Goal: Answer question/provide support: Share knowledge or assist other users

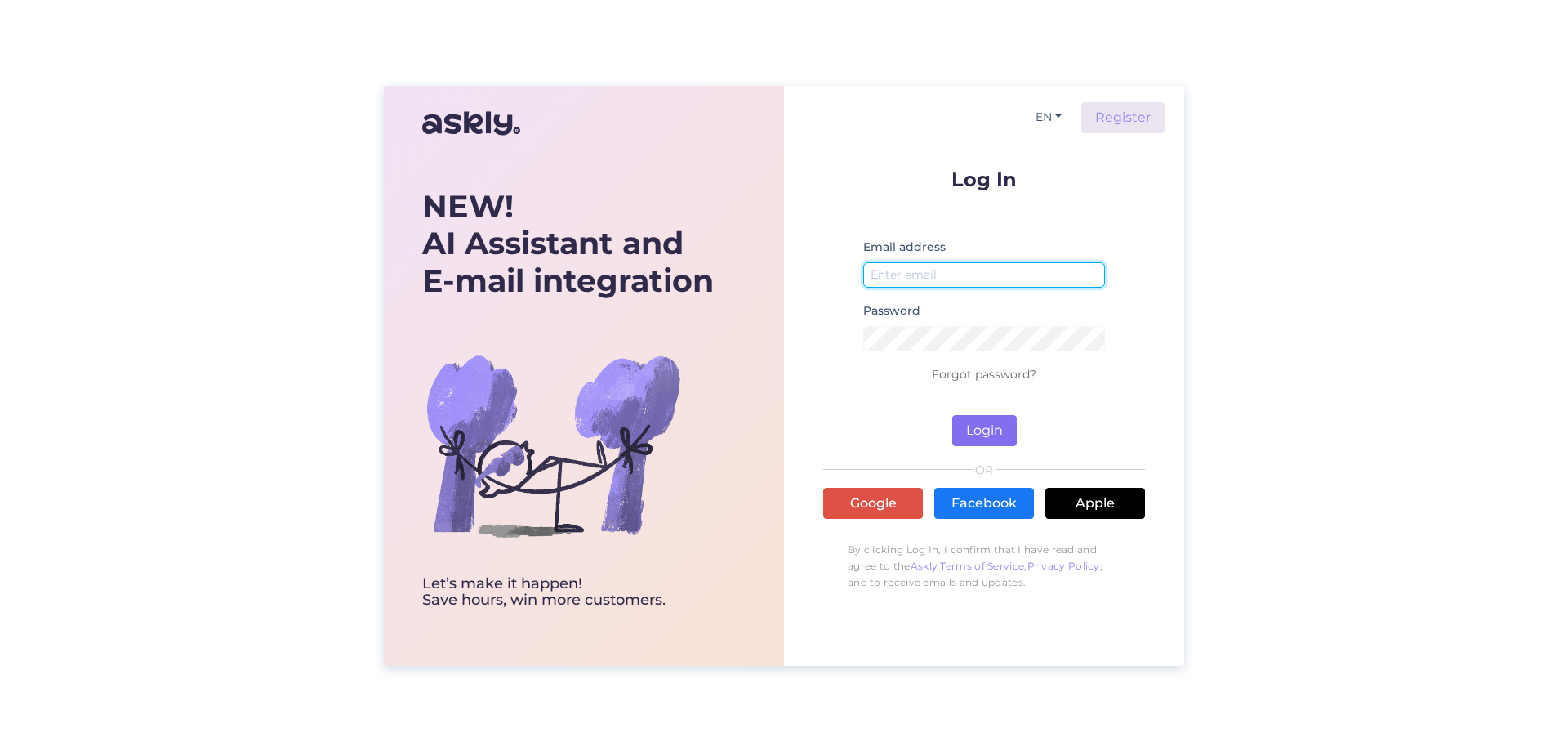
type input "[EMAIL_ADDRESS][DOMAIN_NAME]"
click at [979, 425] on button "Login" at bounding box center [985, 431] width 64 height 31
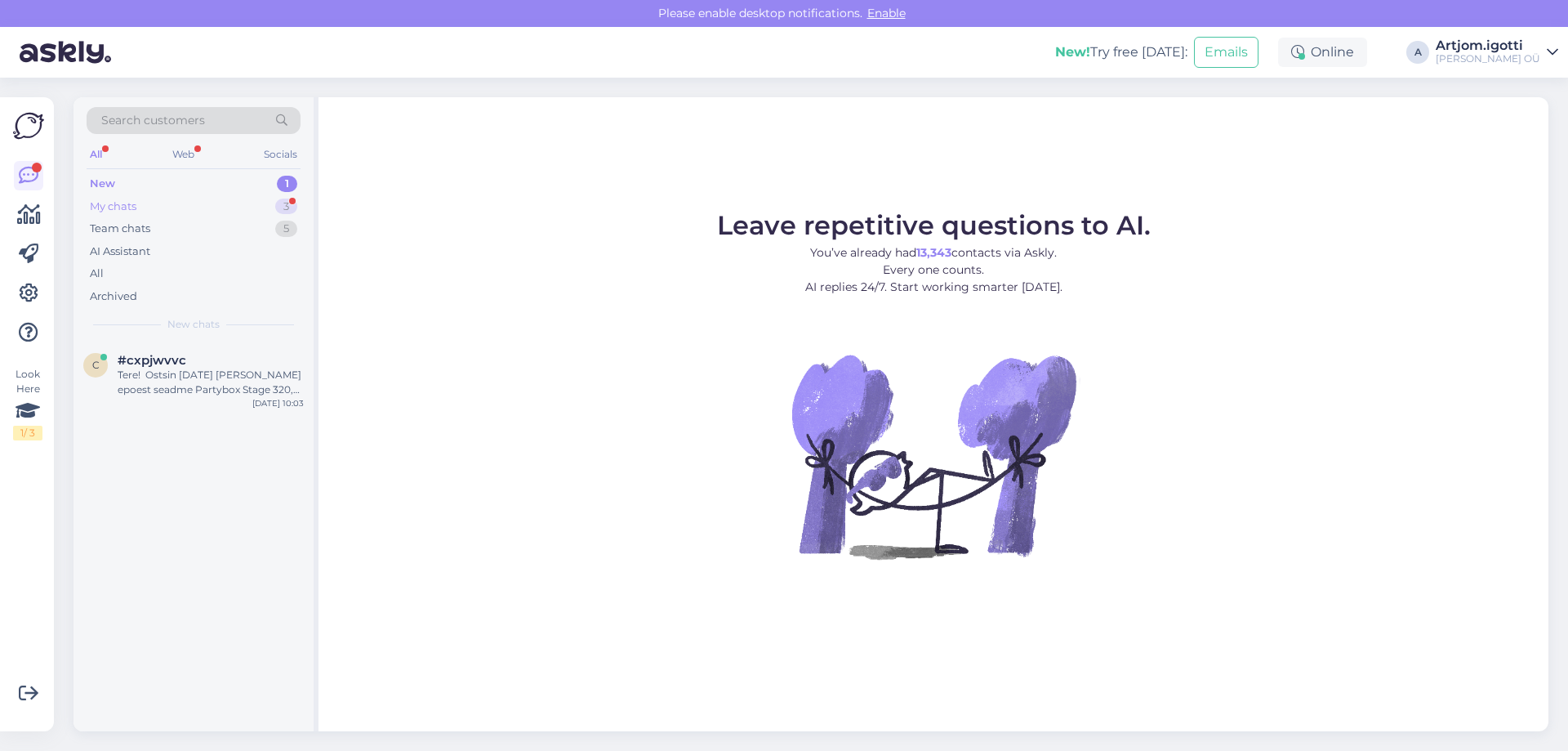
click at [235, 199] on div "My chats 3" at bounding box center [193, 206] width 214 height 23
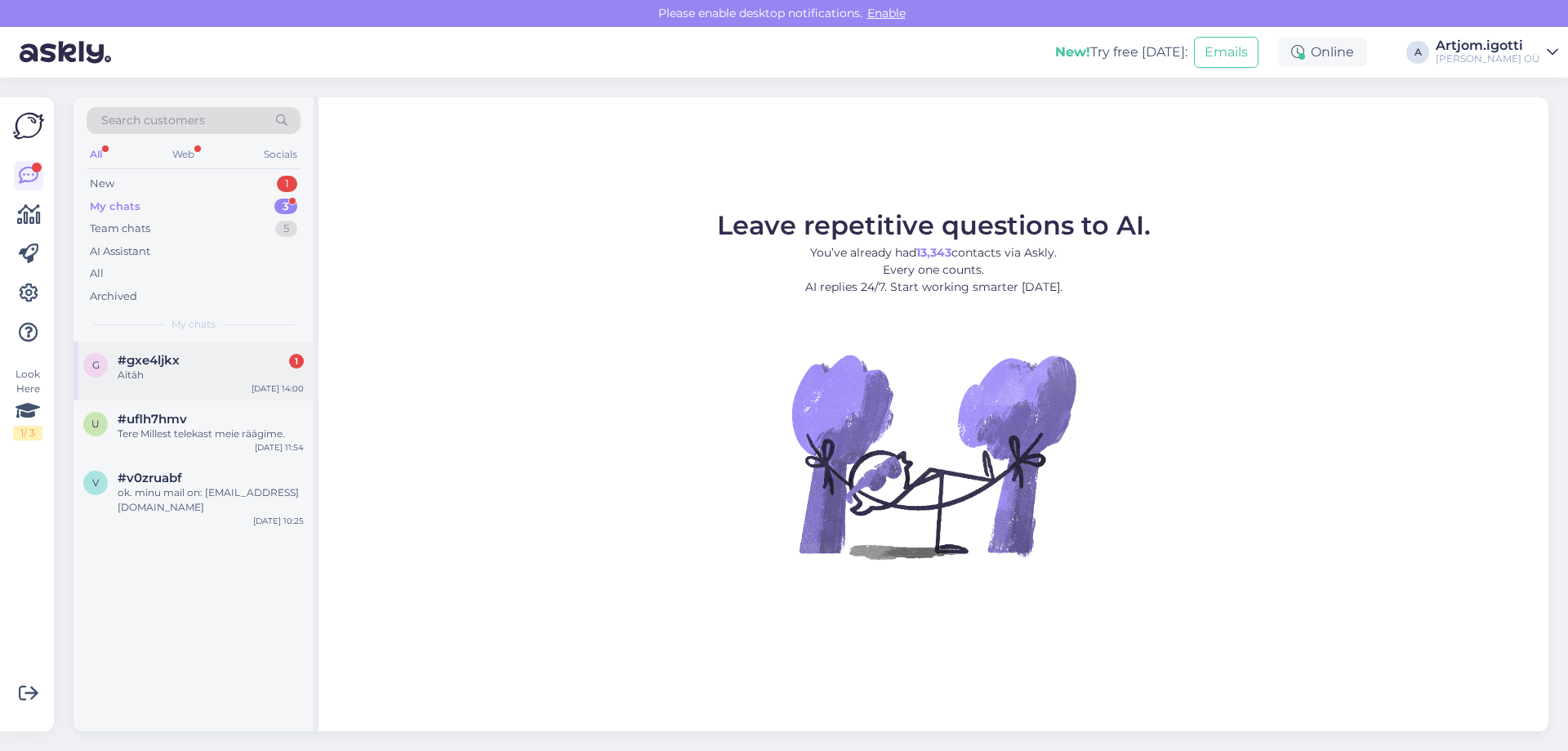
click at [257, 368] on div "Aitäh" at bounding box center [211, 375] width 186 height 15
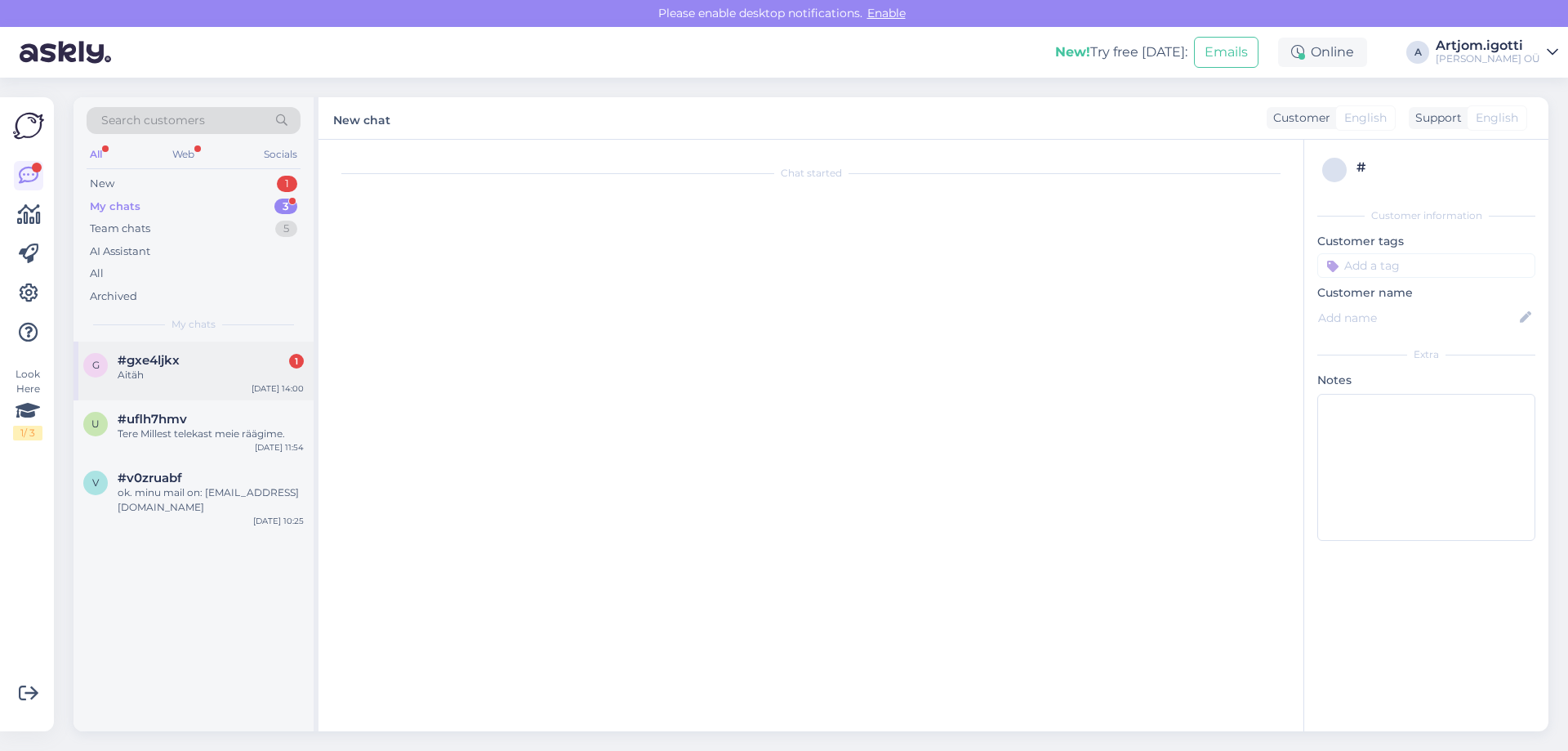
scroll to position [118, 0]
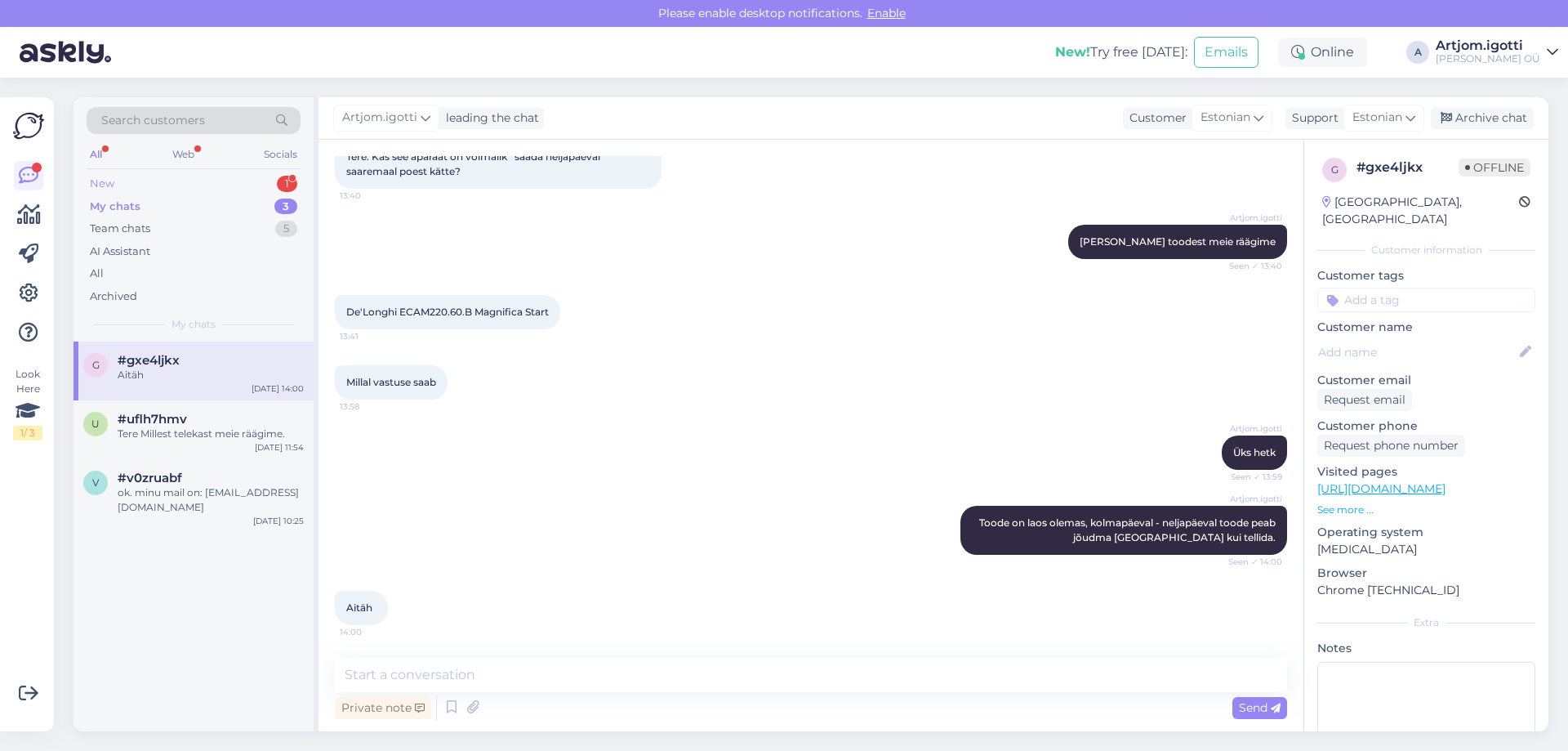
click at [188, 186] on div "New 1" at bounding box center [193, 184] width 214 height 23
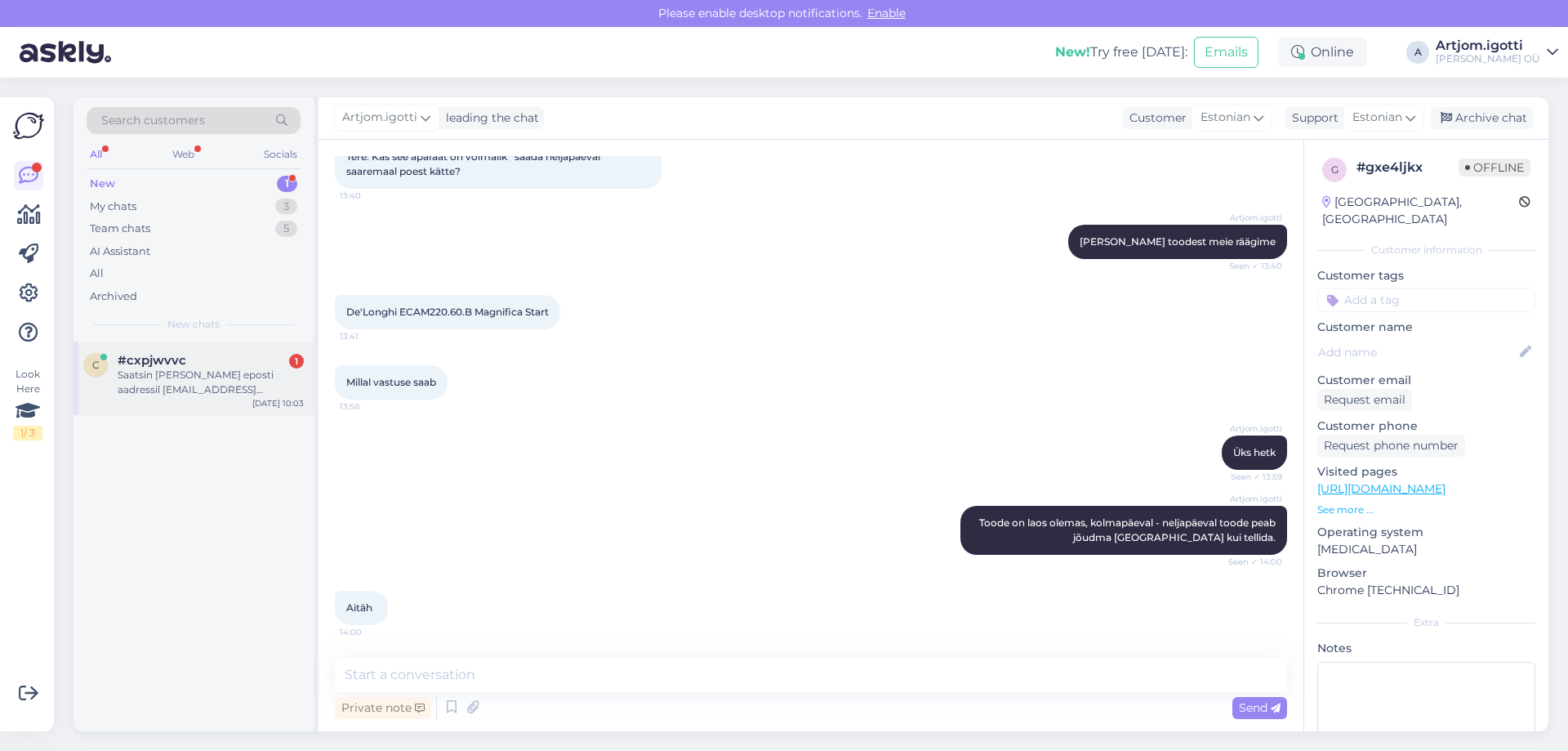
click at [225, 361] on div "#cxpjwvvc 1" at bounding box center [211, 360] width 186 height 15
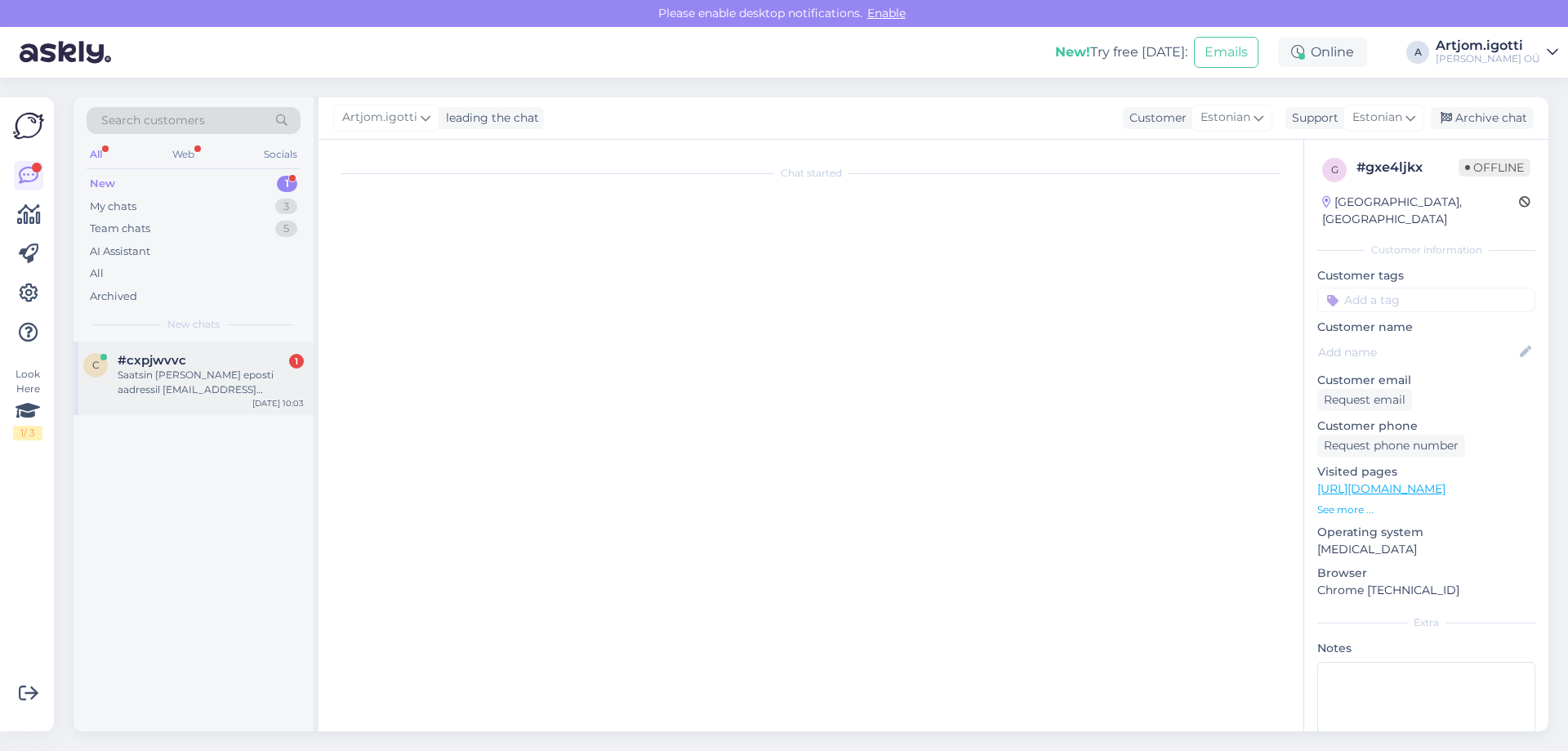
scroll to position [49, 0]
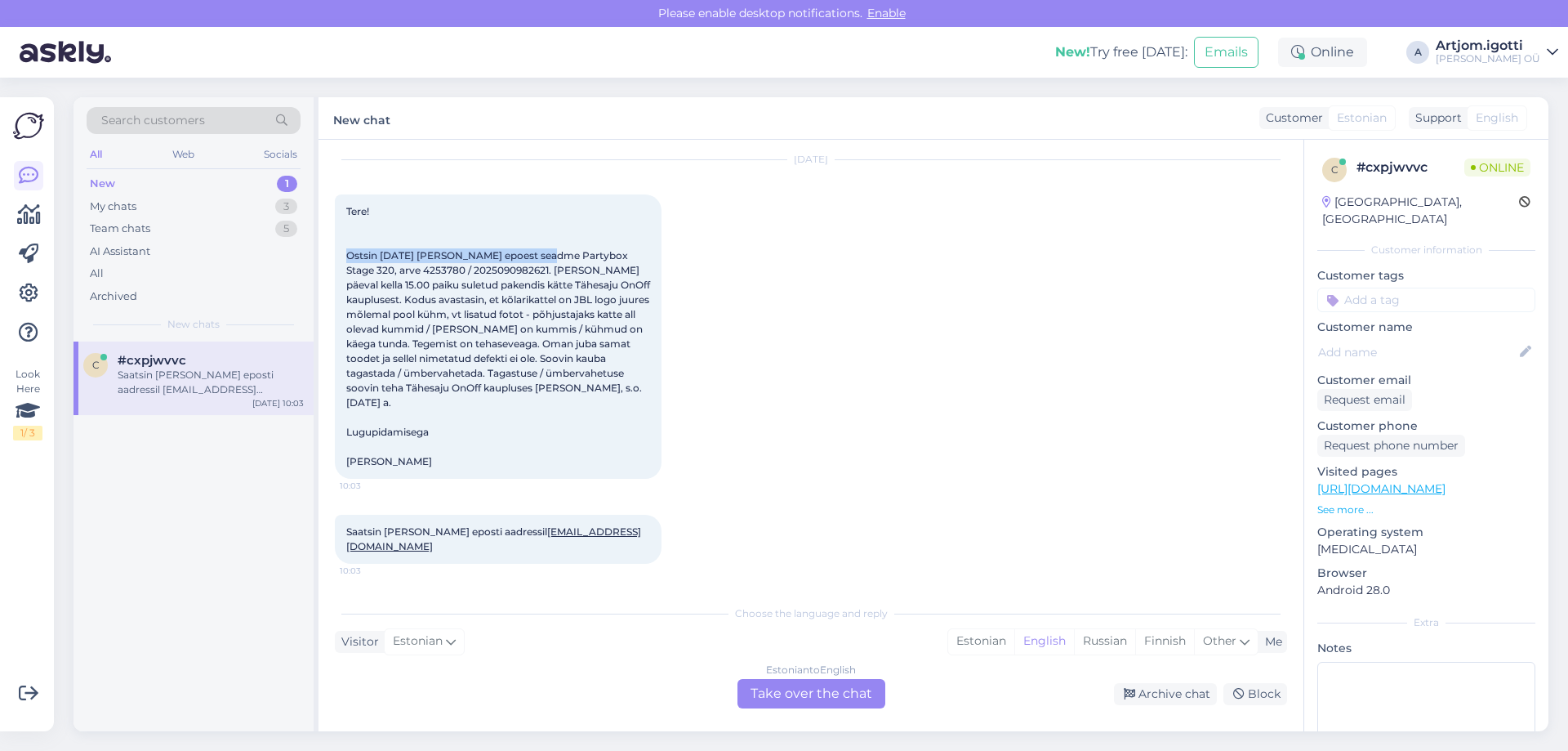
drag, startPoint x: 385, startPoint y: 247, endPoint x: 540, endPoint y: 251, distance: 155.1
click at [540, 251] on div "Tere! Ostsin [DATE] [PERSON_NAME] epoest seadme Partybox Stage 320, arve 425378…" at bounding box center [498, 336] width 327 height 284
drag, startPoint x: 418, startPoint y: 551, endPoint x: 434, endPoint y: 550, distance: 16.0
click at [434, 550] on span "Saatsin [PERSON_NAME] eposti aadressil [EMAIL_ADDRESS][DOMAIN_NAME]" at bounding box center [493, 539] width 295 height 27
click at [965, 641] on div "Estonian" at bounding box center [981, 641] width 66 height 24
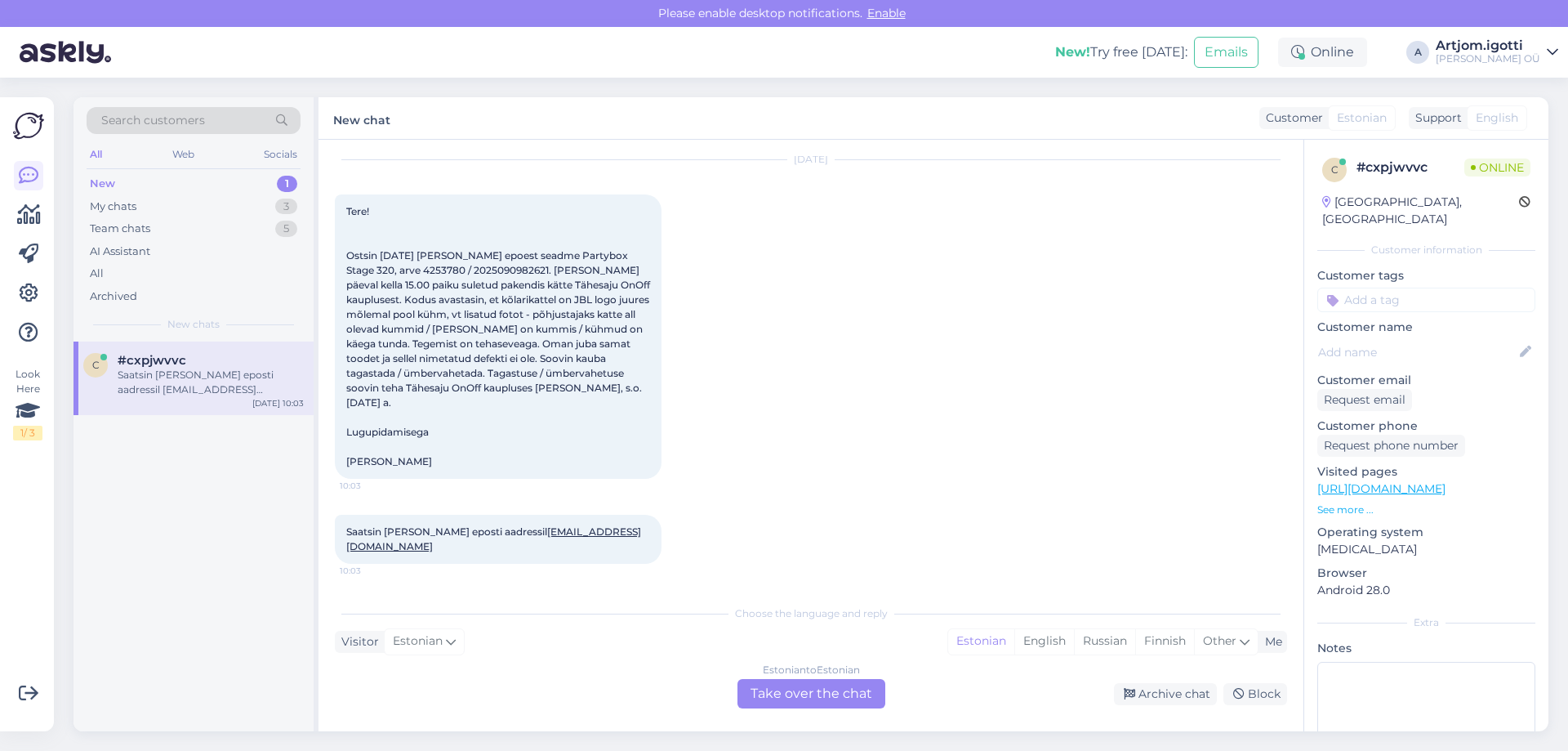
click at [870, 673] on div "Choose the language and reply Visitor Estonian Me Estonian English Russian Finn…" at bounding box center [810, 652] width 953 height 112
click at [845, 711] on div "Chat started [DATE] Tere! Ostsin [DATE] [PERSON_NAME] epoest seadme Partybox St…" at bounding box center [810, 435] width 985 height 591
click at [841, 702] on div "Estonian to Estonian Take over the chat" at bounding box center [811, 694] width 148 height 29
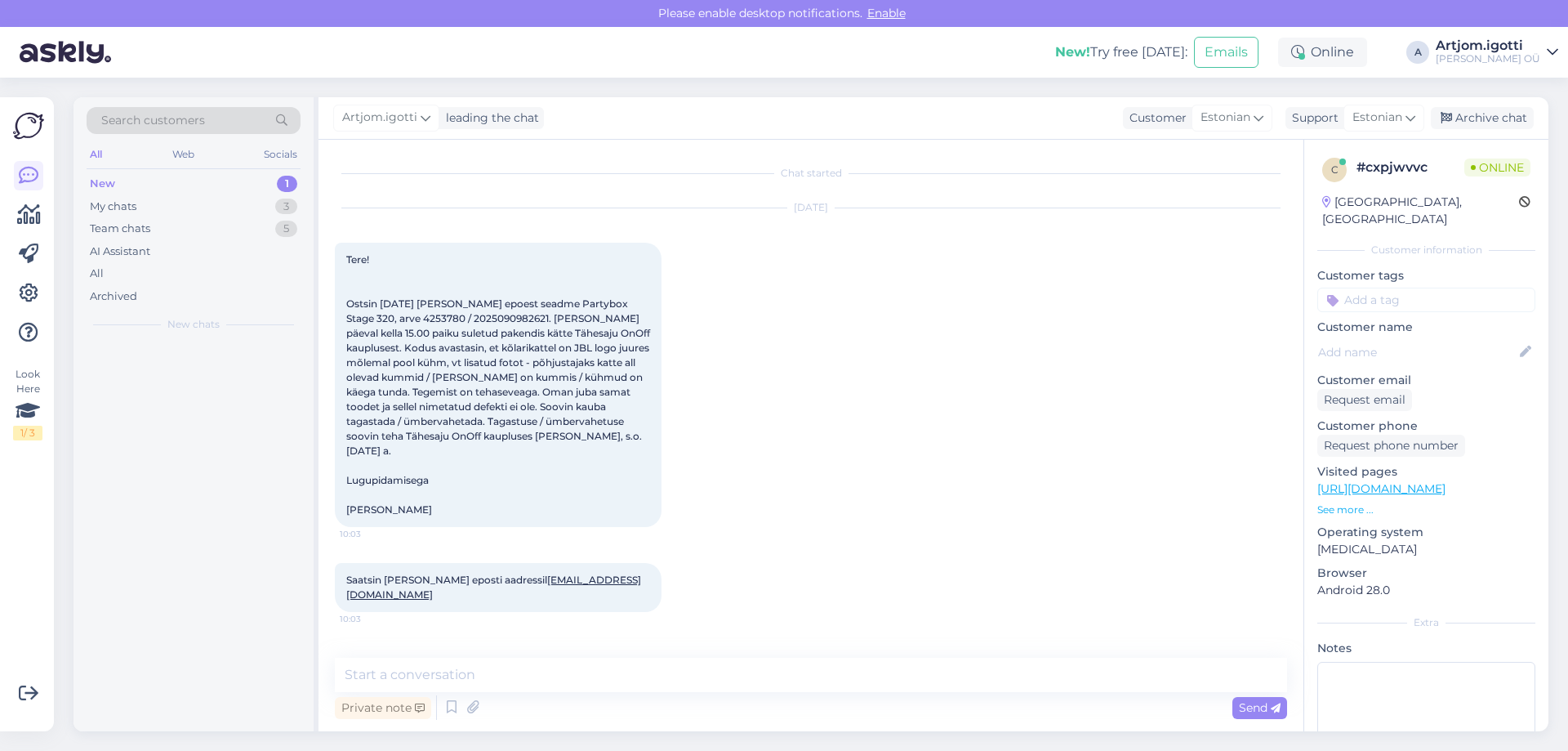
scroll to position [0, 0]
click at [671, 674] on textarea at bounding box center [810, 675] width 953 height 35
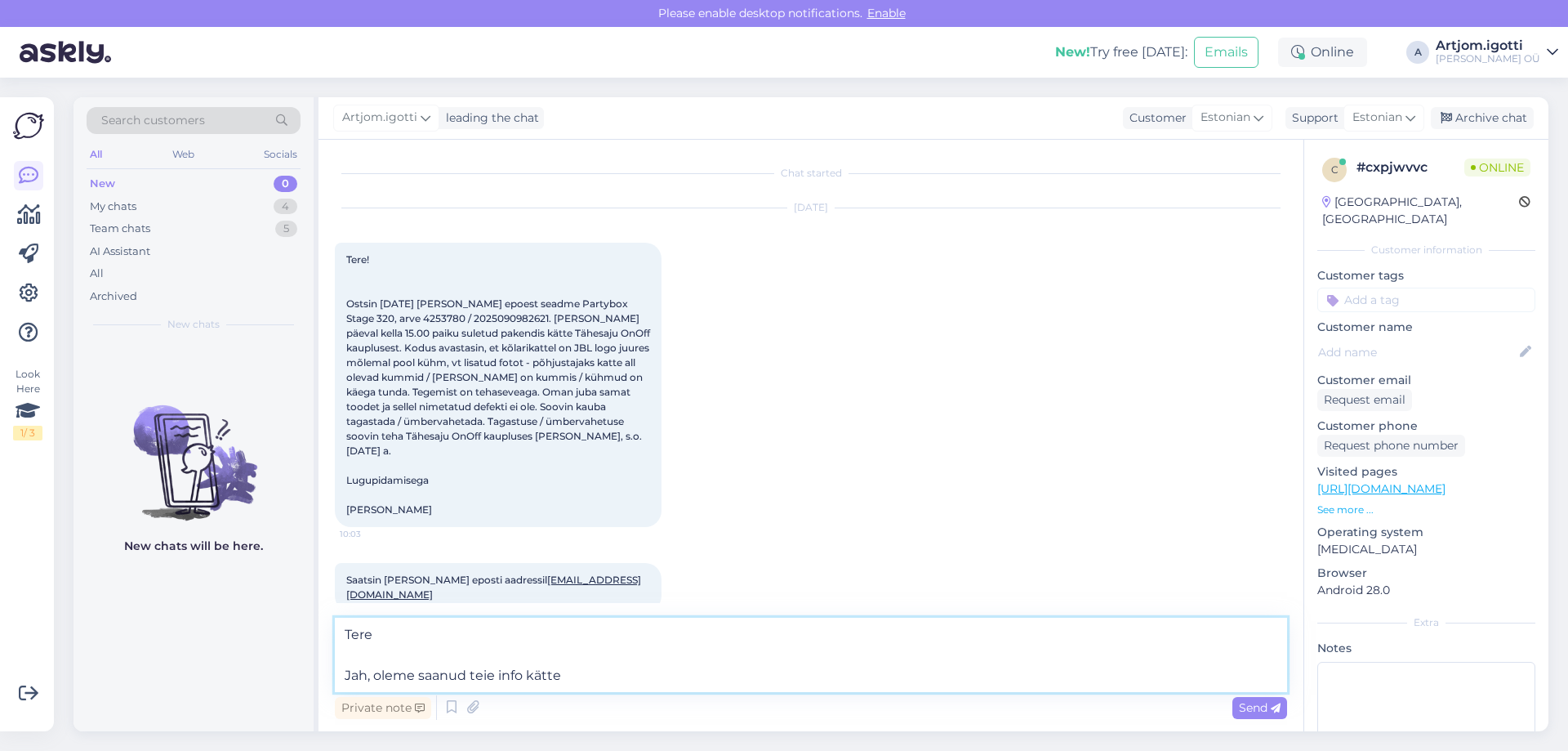
click at [579, 679] on textarea "Tere Jah, oleme saanud teie info kätte" at bounding box center [810, 655] width 953 height 75
type textarea "Tere Jah, oleme saanud teie info [PERSON_NAME] tegeleme selle probleemiga."
click at [1262, 708] on span "Send" at bounding box center [1259, 707] width 42 height 15
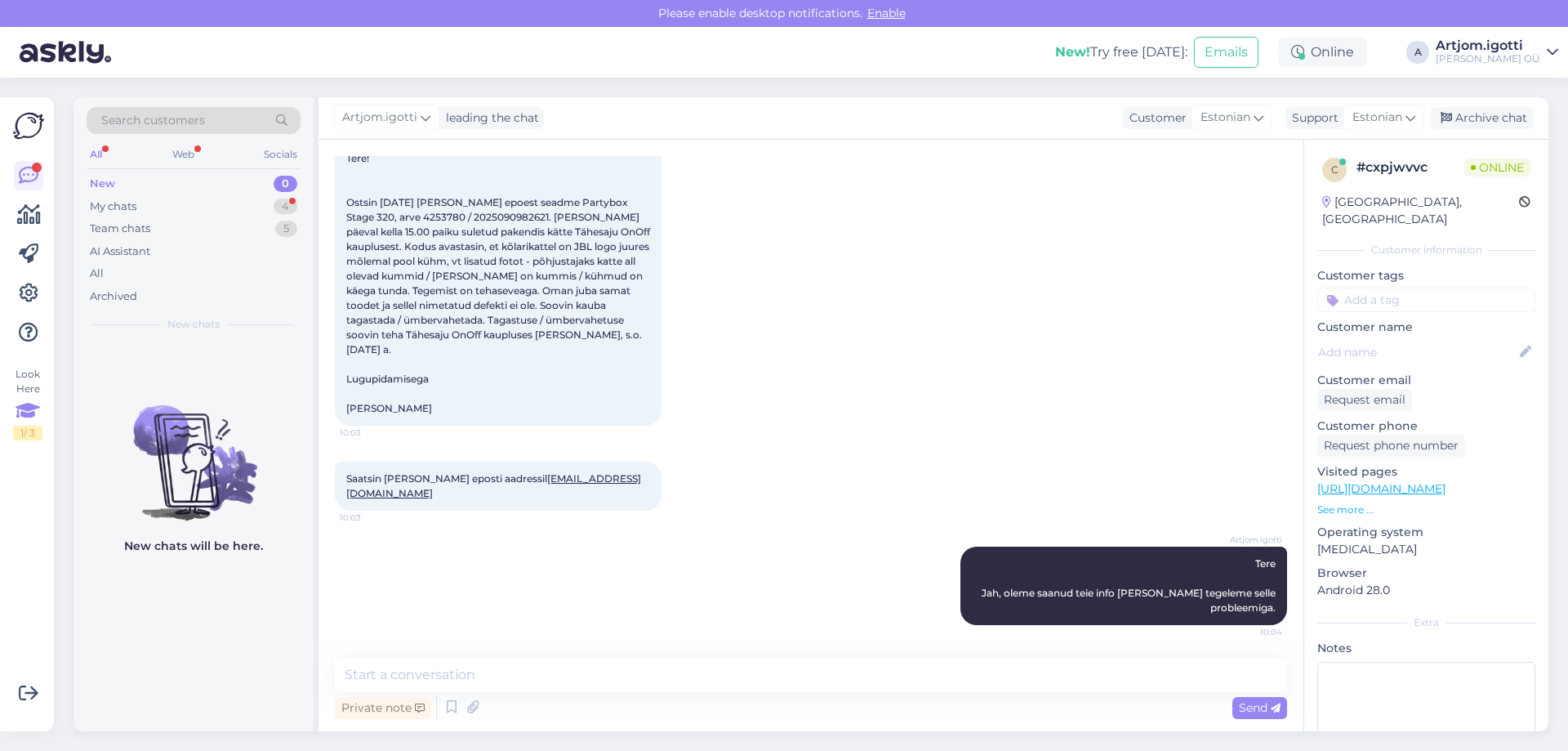
scroll to position [205, 0]
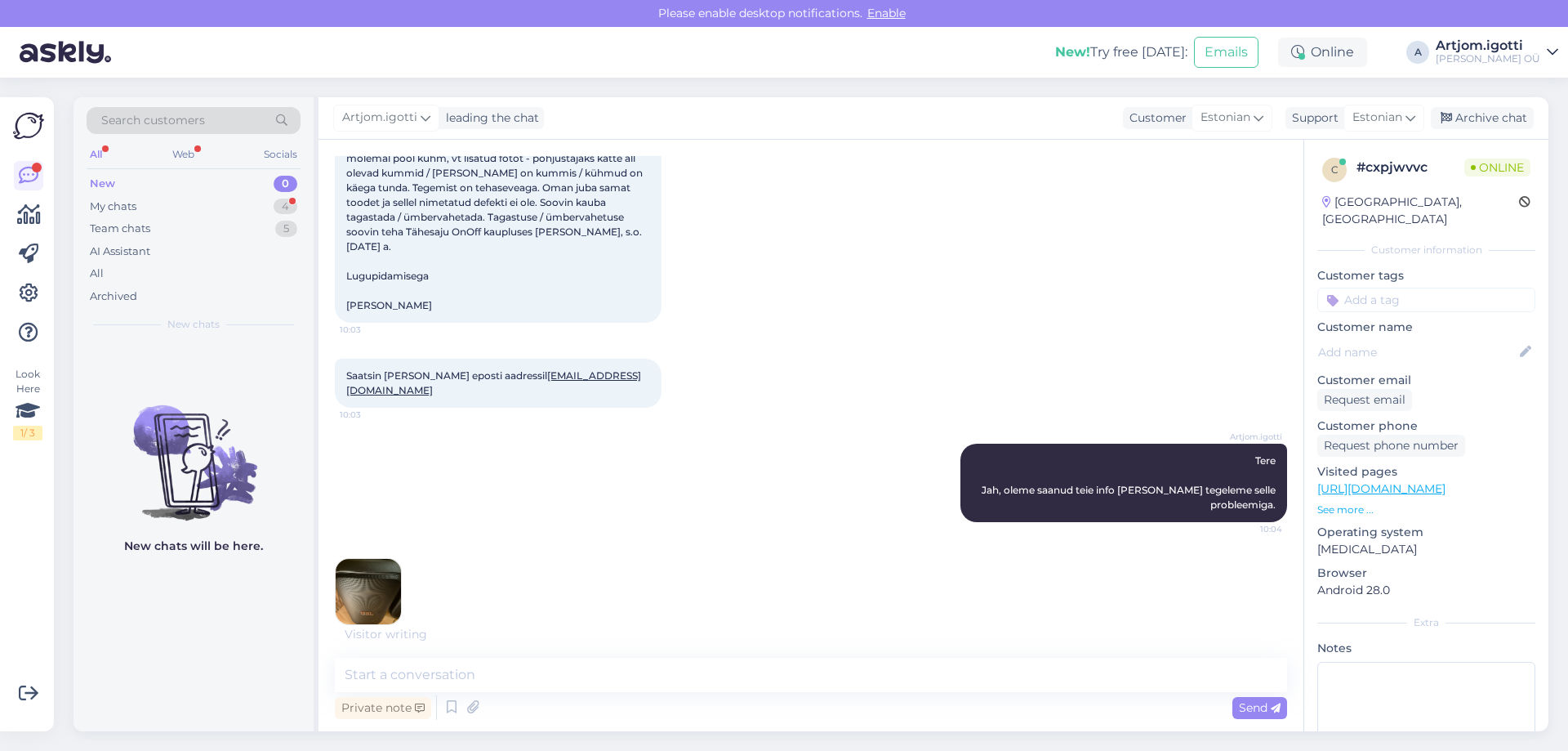
click at [353, 601] on img at bounding box center [368, 591] width 65 height 65
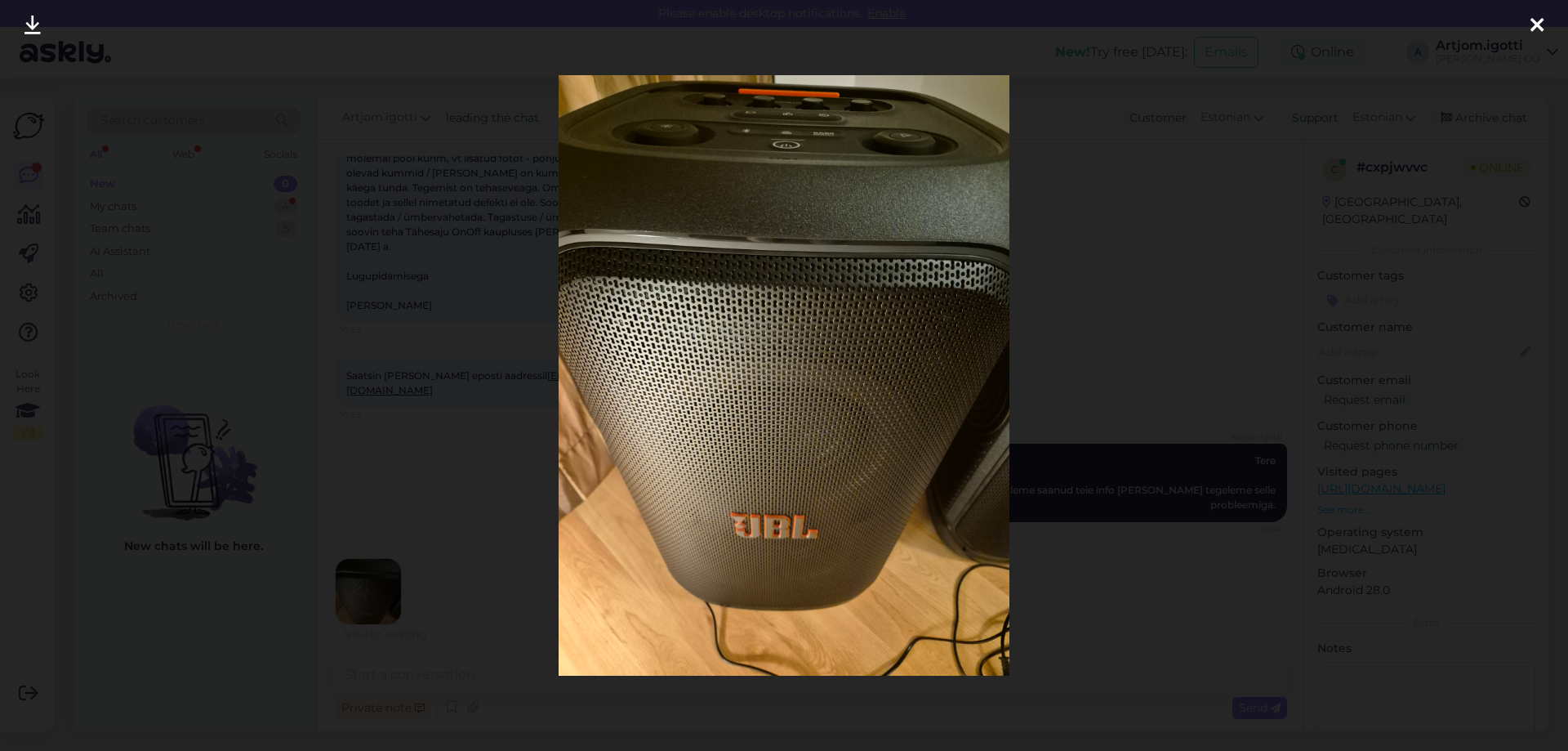
click at [1174, 468] on div at bounding box center [784, 376] width 1568 height 751
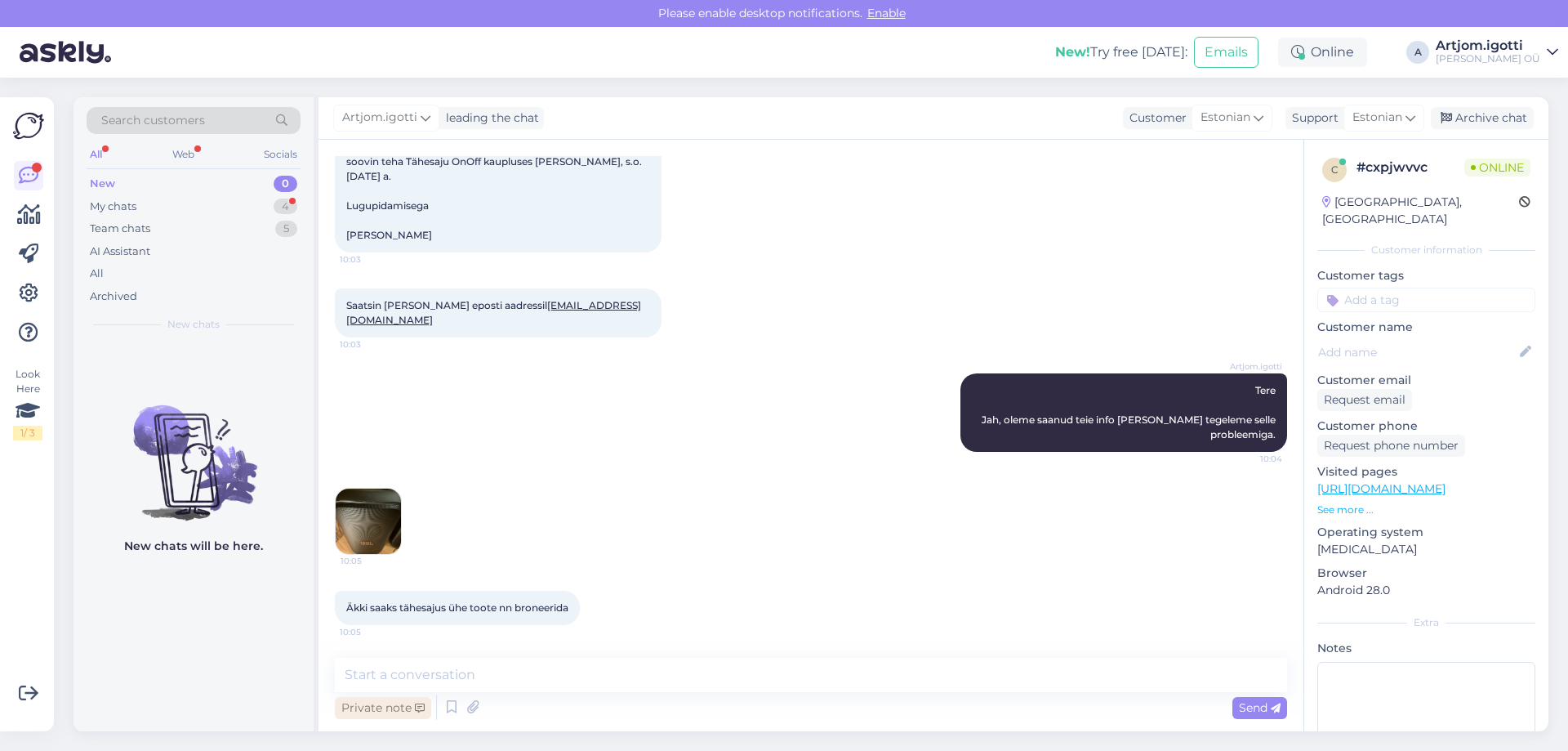
scroll to position [345, 0]
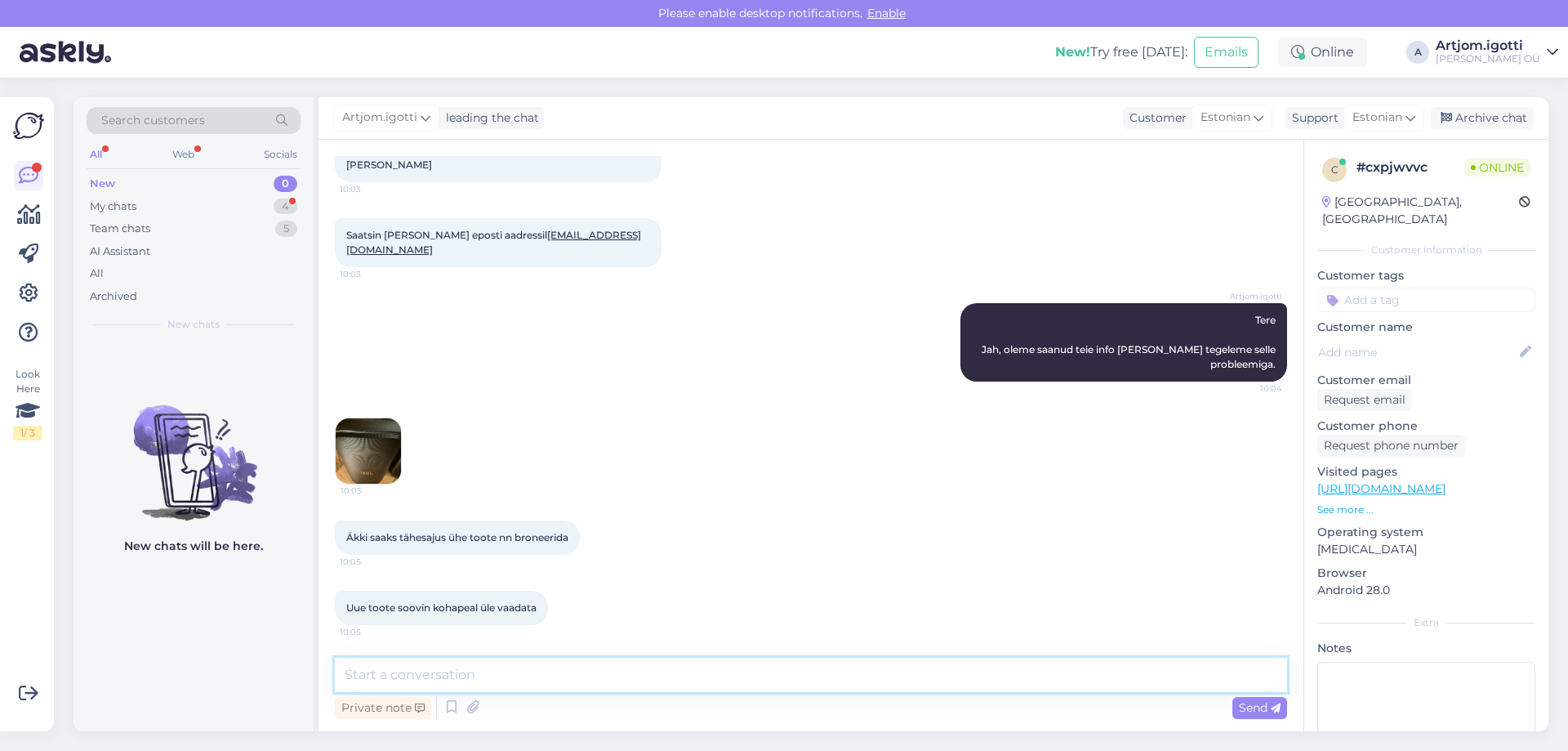
click at [524, 680] on textarea at bounding box center [810, 675] width 953 height 35
type textarea "Meie kohe saame vastuse tootejuhi käest ja anname teile informatsiooni e-[PERSO…"
click at [1266, 710] on span "Send" at bounding box center [1259, 707] width 42 height 15
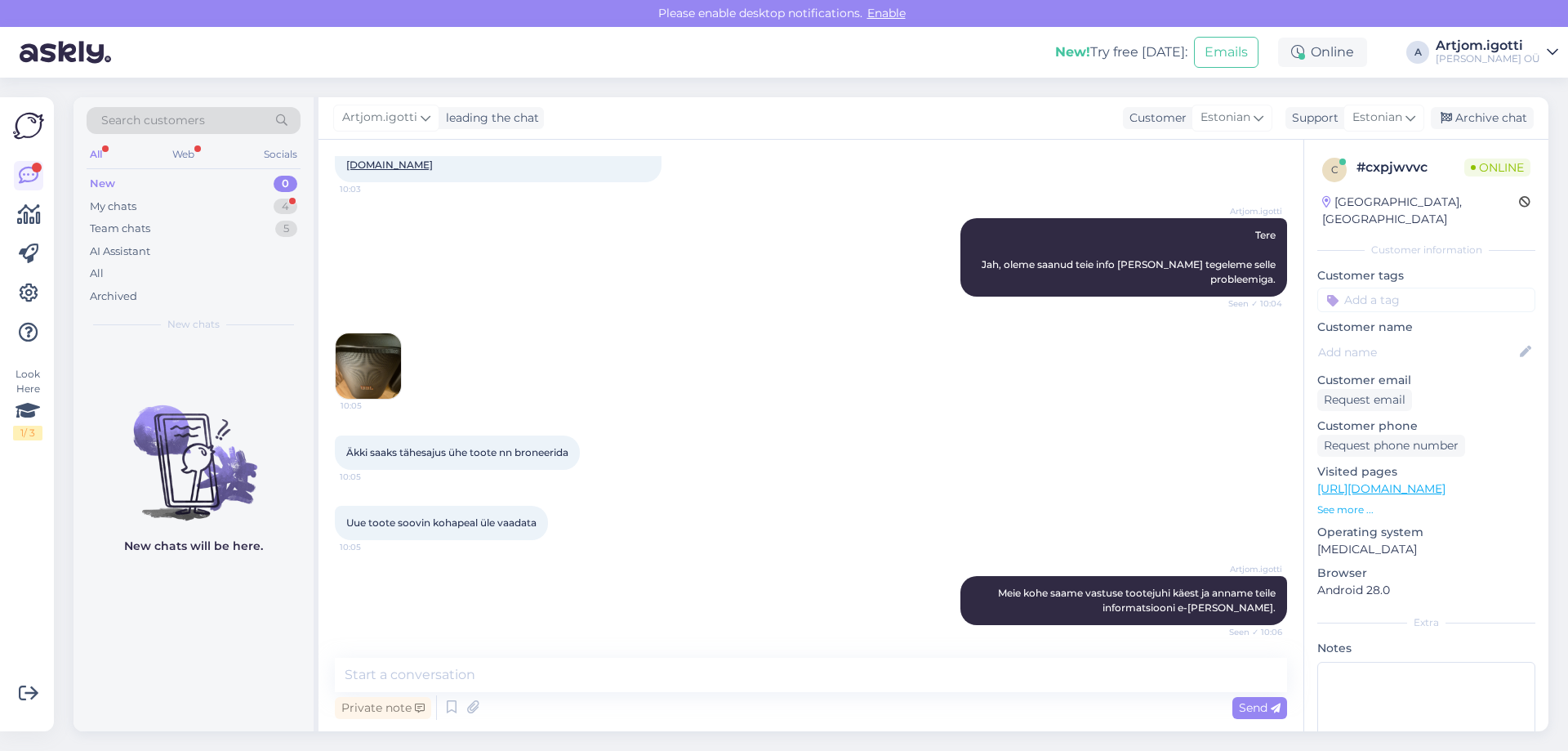
scroll to position [500, 0]
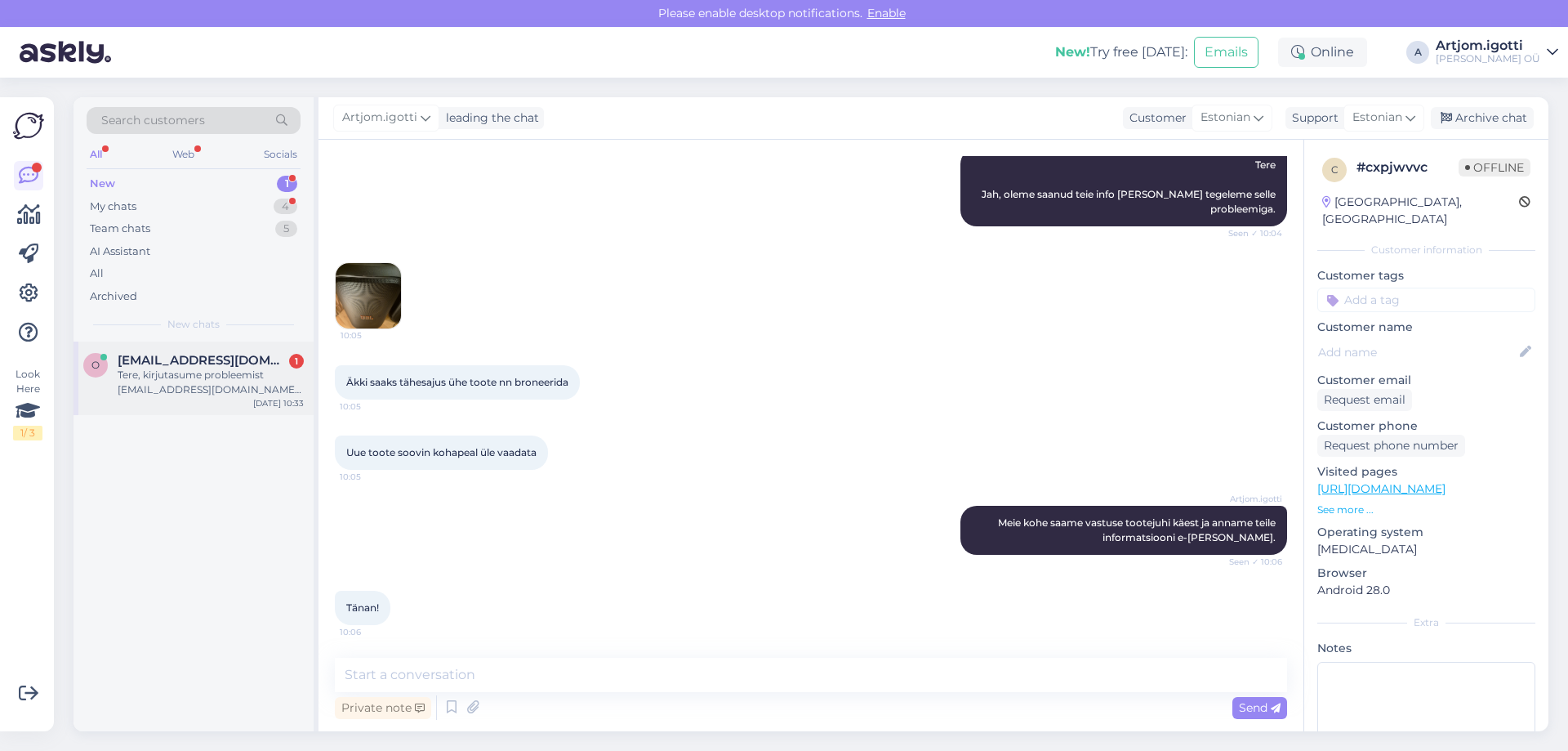
click at [226, 381] on div "Tere, kirjutasume probleemist [EMAIL_ADDRESS][DOMAIN_NAME] 4 päeva tagasi (2 tö…" at bounding box center [211, 382] width 186 height 29
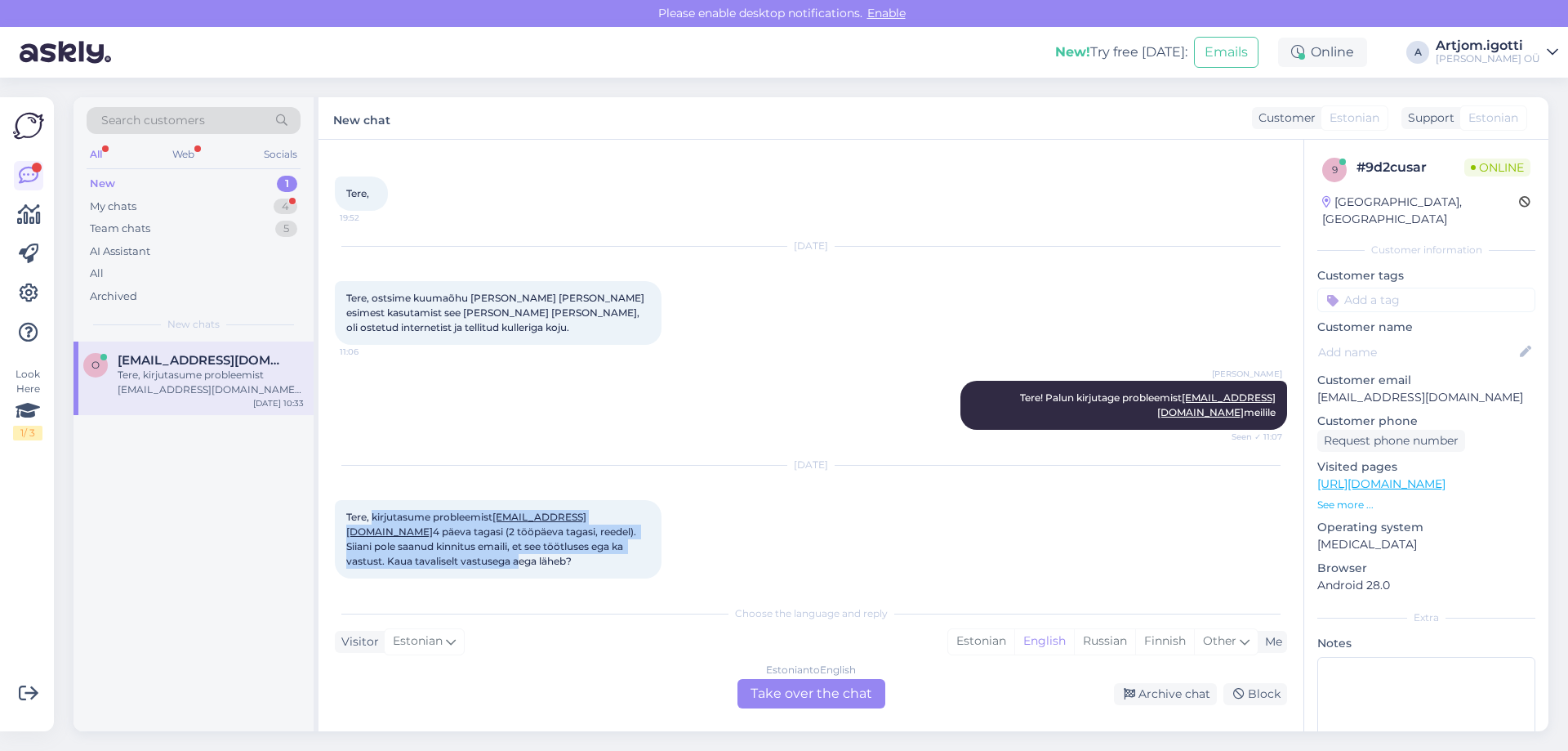
drag, startPoint x: 378, startPoint y: 501, endPoint x: 637, endPoint y: 530, distance: 260.6
click at [637, 530] on div "Tere, kirjutasume probleemist [EMAIL_ADDRESS][DOMAIN_NAME] 4 päeva tagasi (2 tö…" at bounding box center [498, 539] width 327 height 78
click at [961, 642] on div "Estonian" at bounding box center [981, 641] width 66 height 24
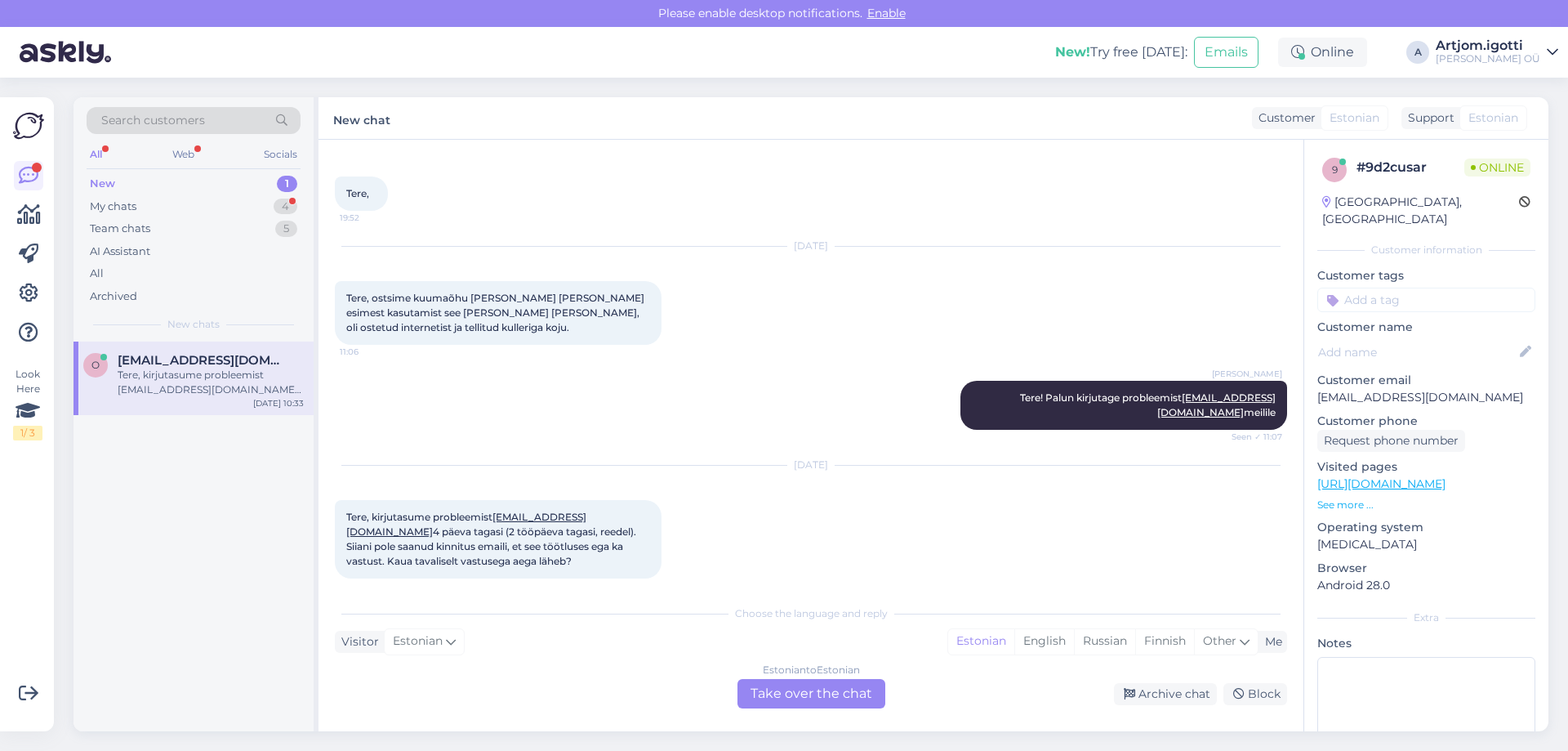
click at [790, 698] on div "Estonian to Estonian Take over the chat" at bounding box center [811, 694] width 148 height 29
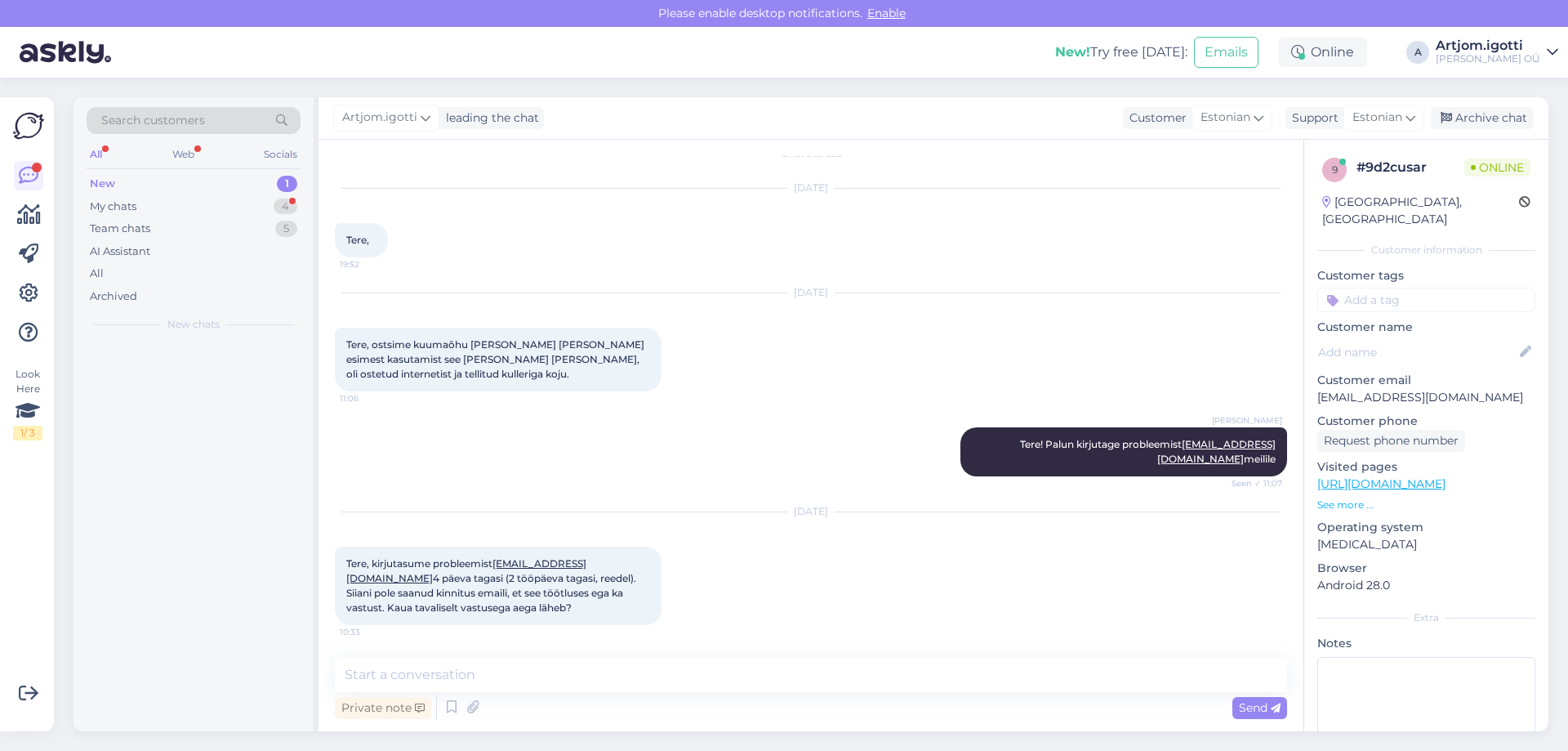
scroll to position [5, 0]
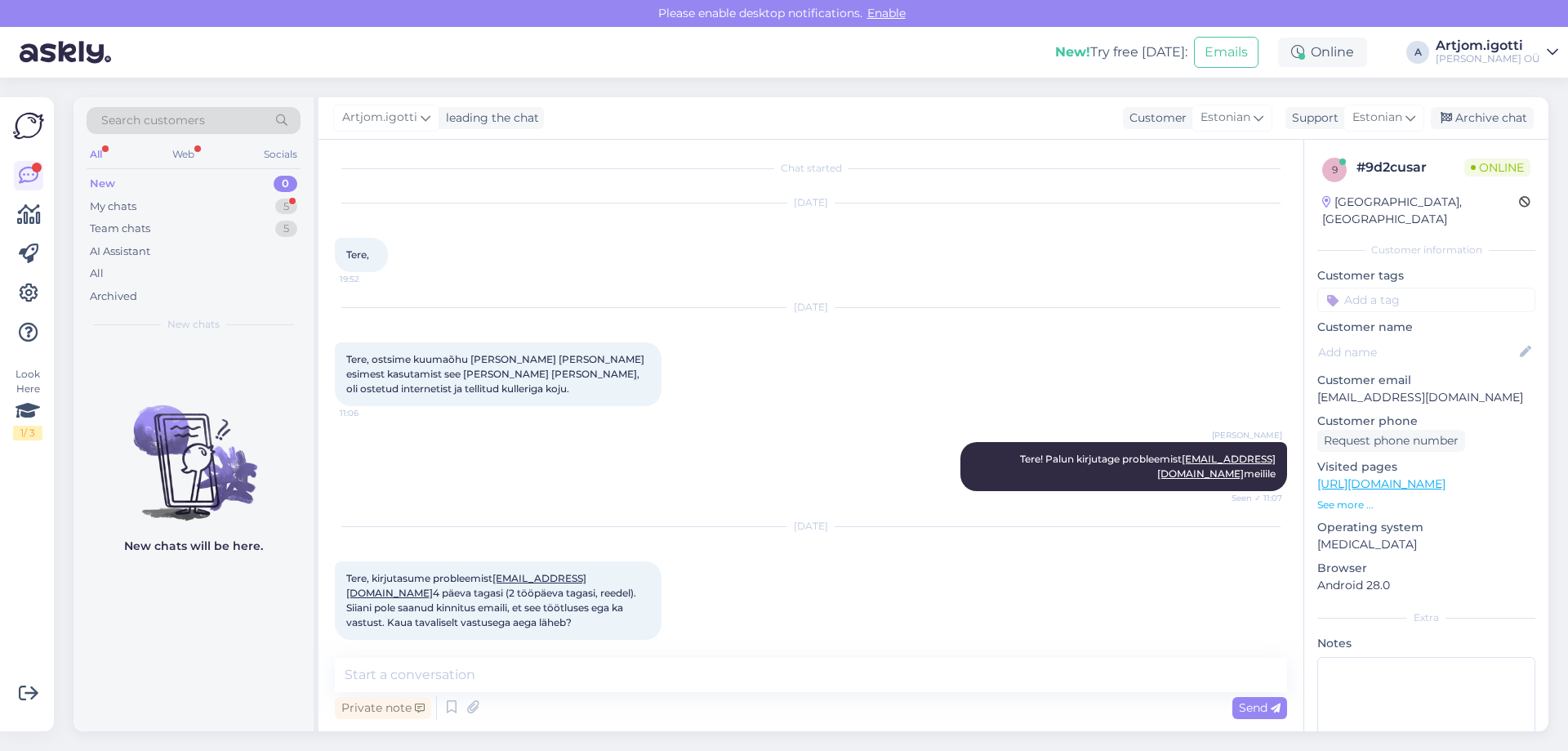
click at [531, 656] on div "Chat started [DATE] Tere, 19:52 [DATE] Tere, ostsime kuumaõhu [PERSON_NAME] [PE…" at bounding box center [810, 435] width 985 height 591
click at [535, 674] on textarea at bounding box center [810, 675] width 953 height 35
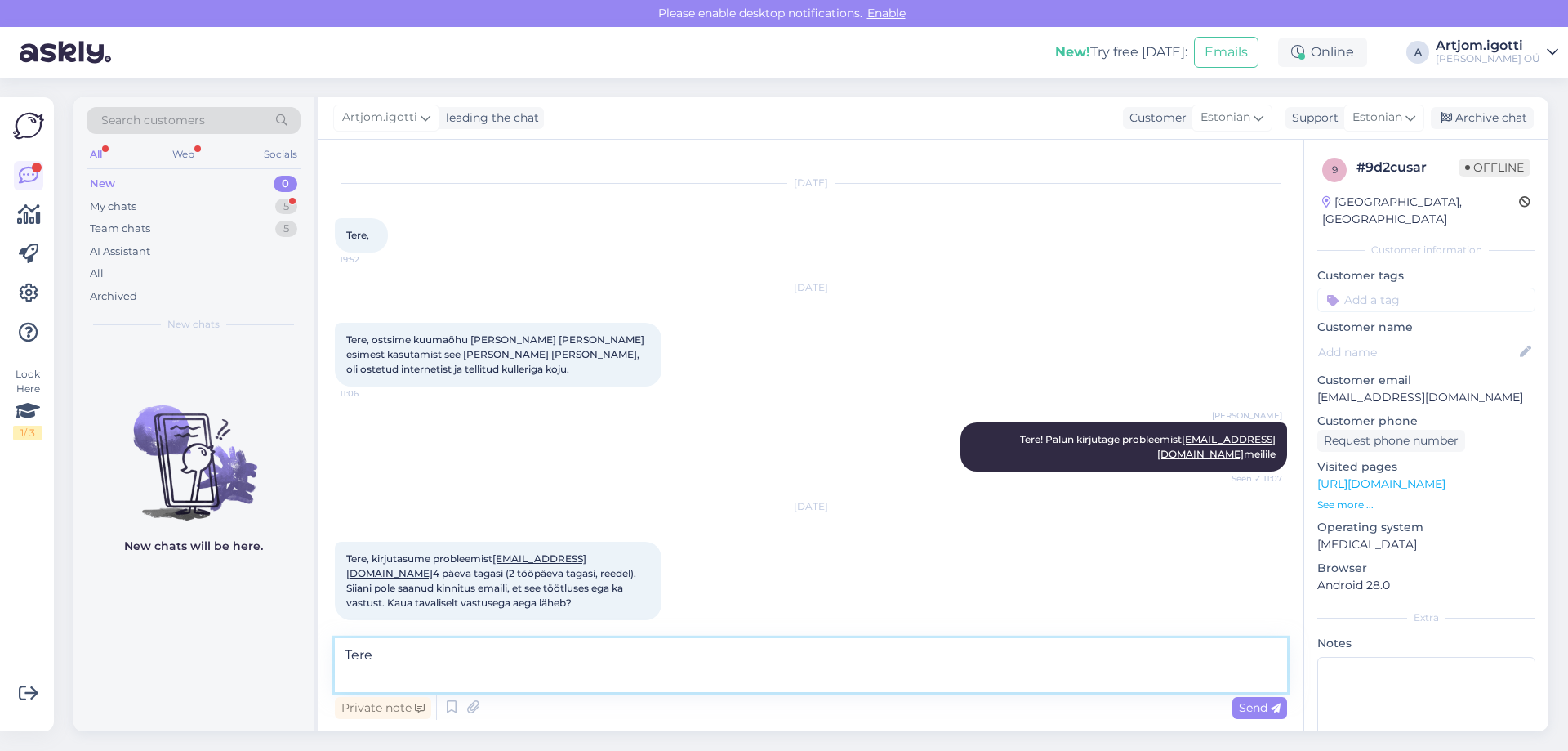
scroll to position [45, 0]
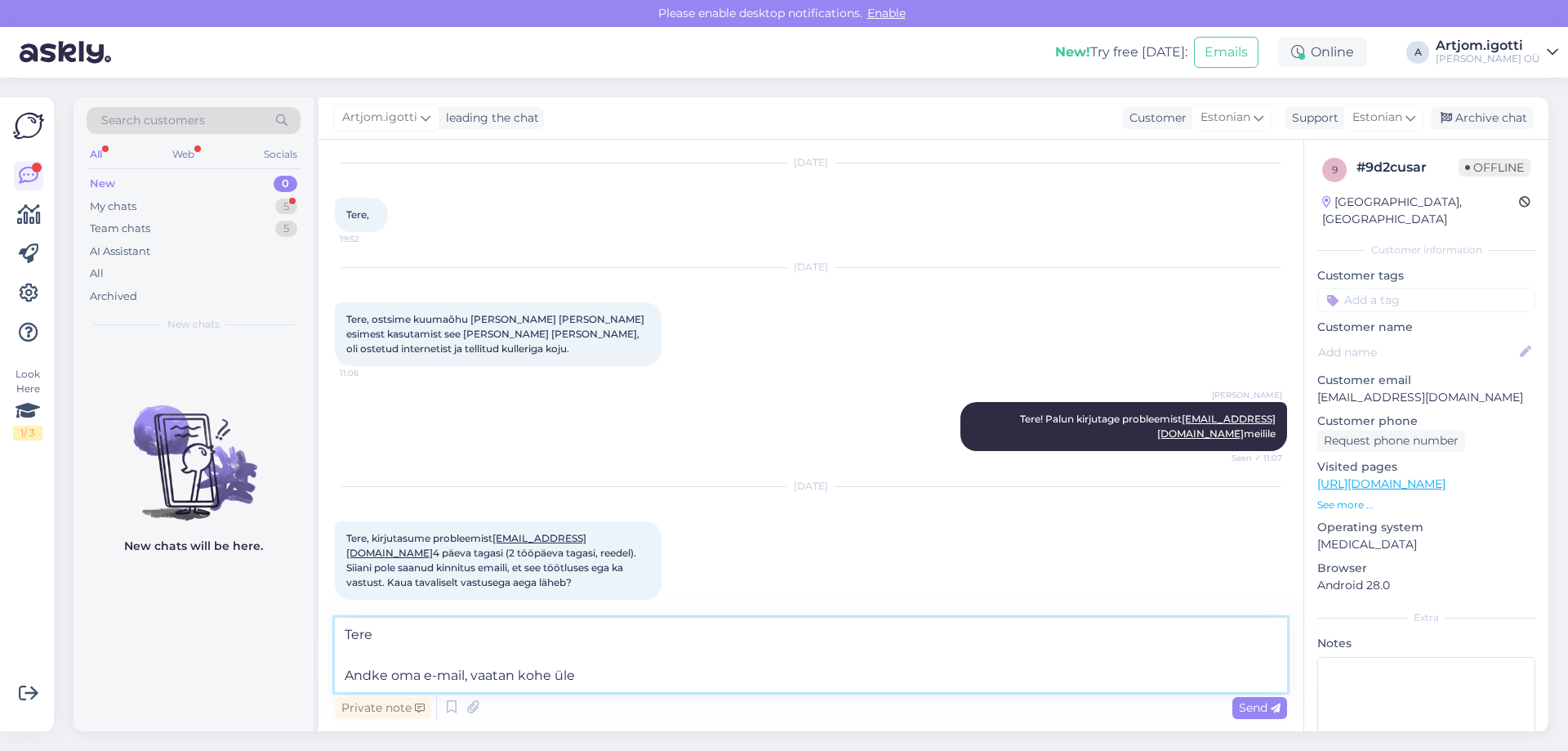
type textarea "Tere Andke oma e-mail, vaatan kohe üle."
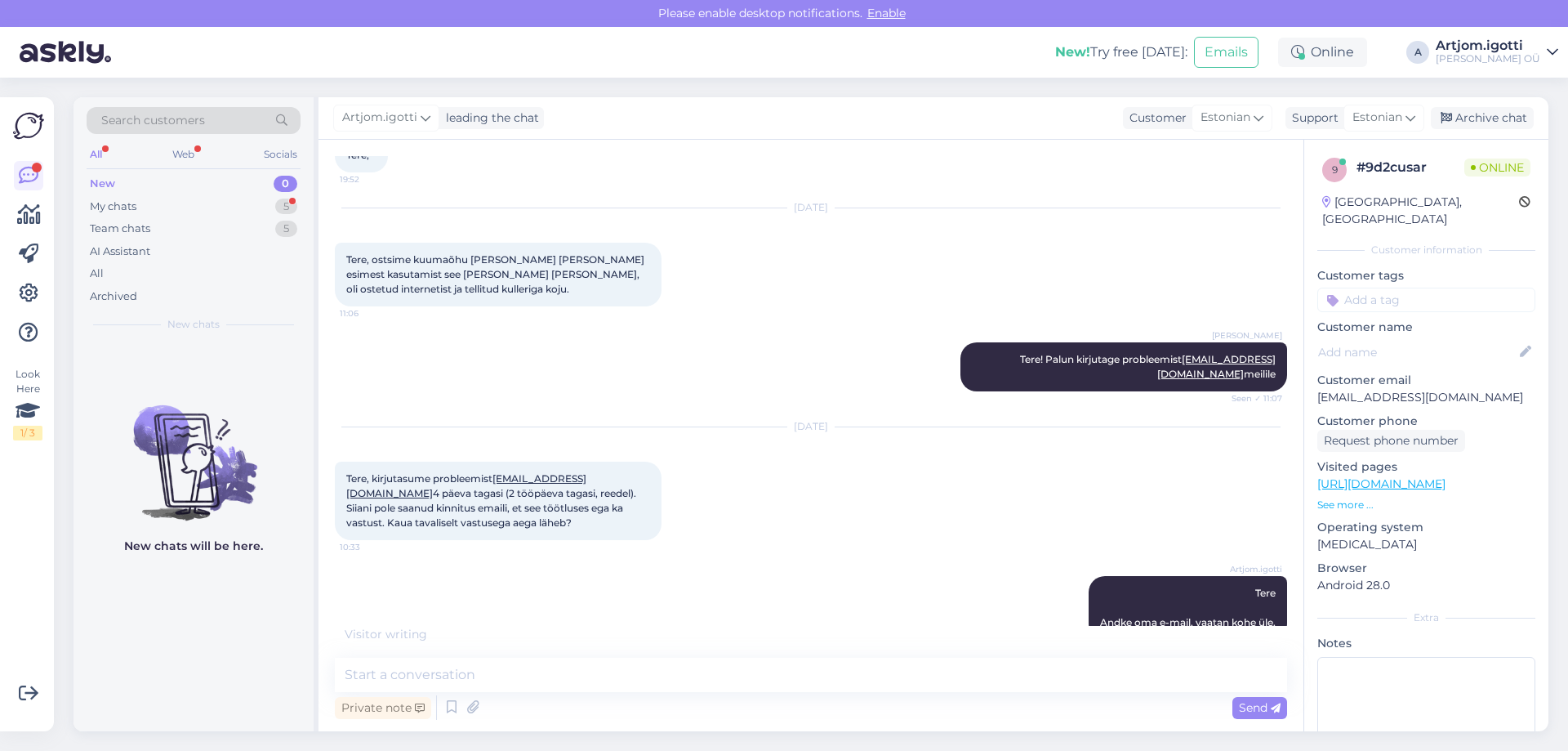
scroll to position [175, 0]
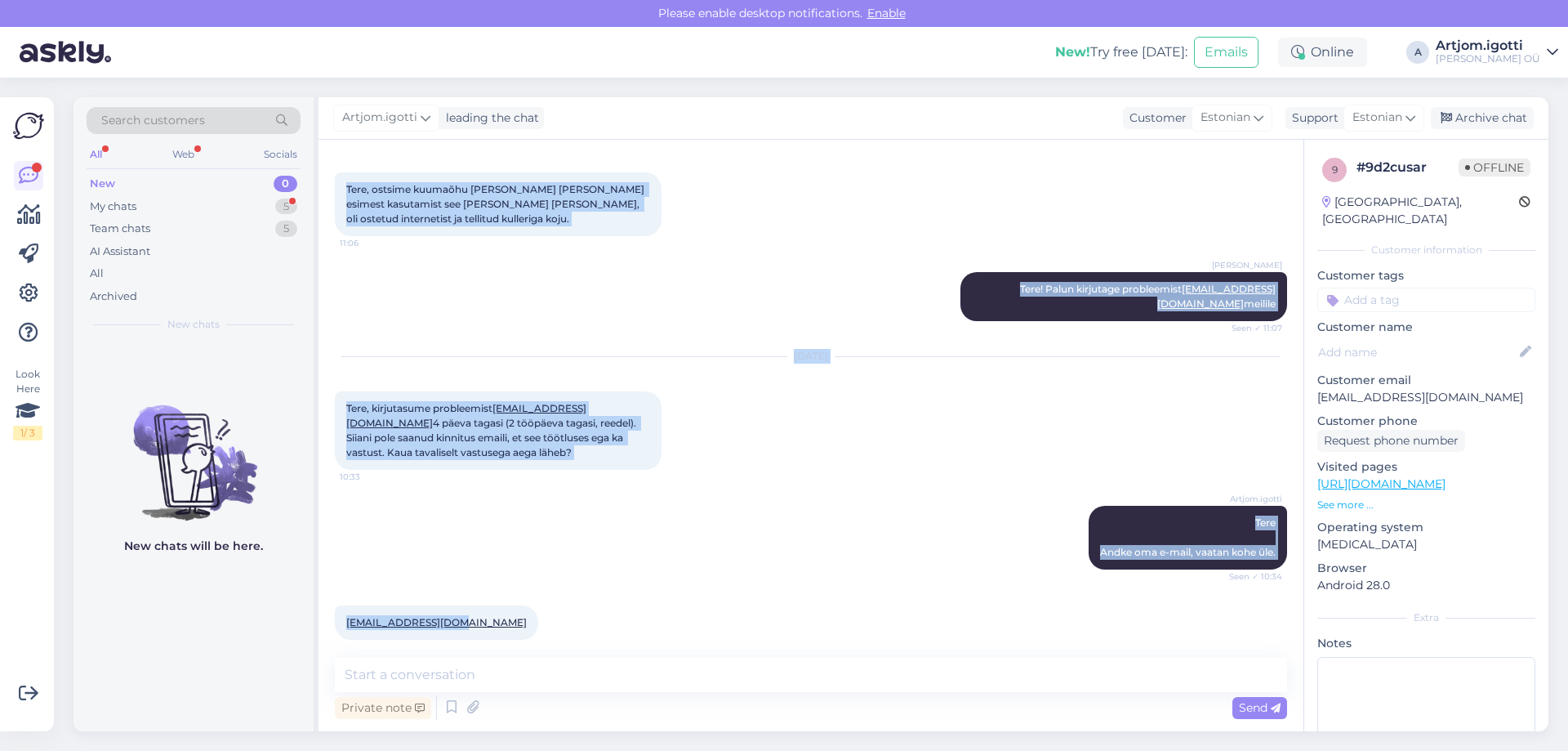
drag, startPoint x: 464, startPoint y: 609, endPoint x: 316, endPoint y: 615, distance: 148.1
click at [316, 615] on div "Search customers All Web Socials New 0 My chats 5 Team chats 5 AI Assistant All…" at bounding box center [811, 414] width 1475 height 634
click at [487, 623] on div "[EMAIL_ADDRESS][DOMAIN_NAME] 10:35" at bounding box center [810, 622] width 953 height 70
click at [459, 605] on div "[EMAIL_ADDRESS][DOMAIN_NAME] 10:35" at bounding box center [436, 623] width 204 height 35
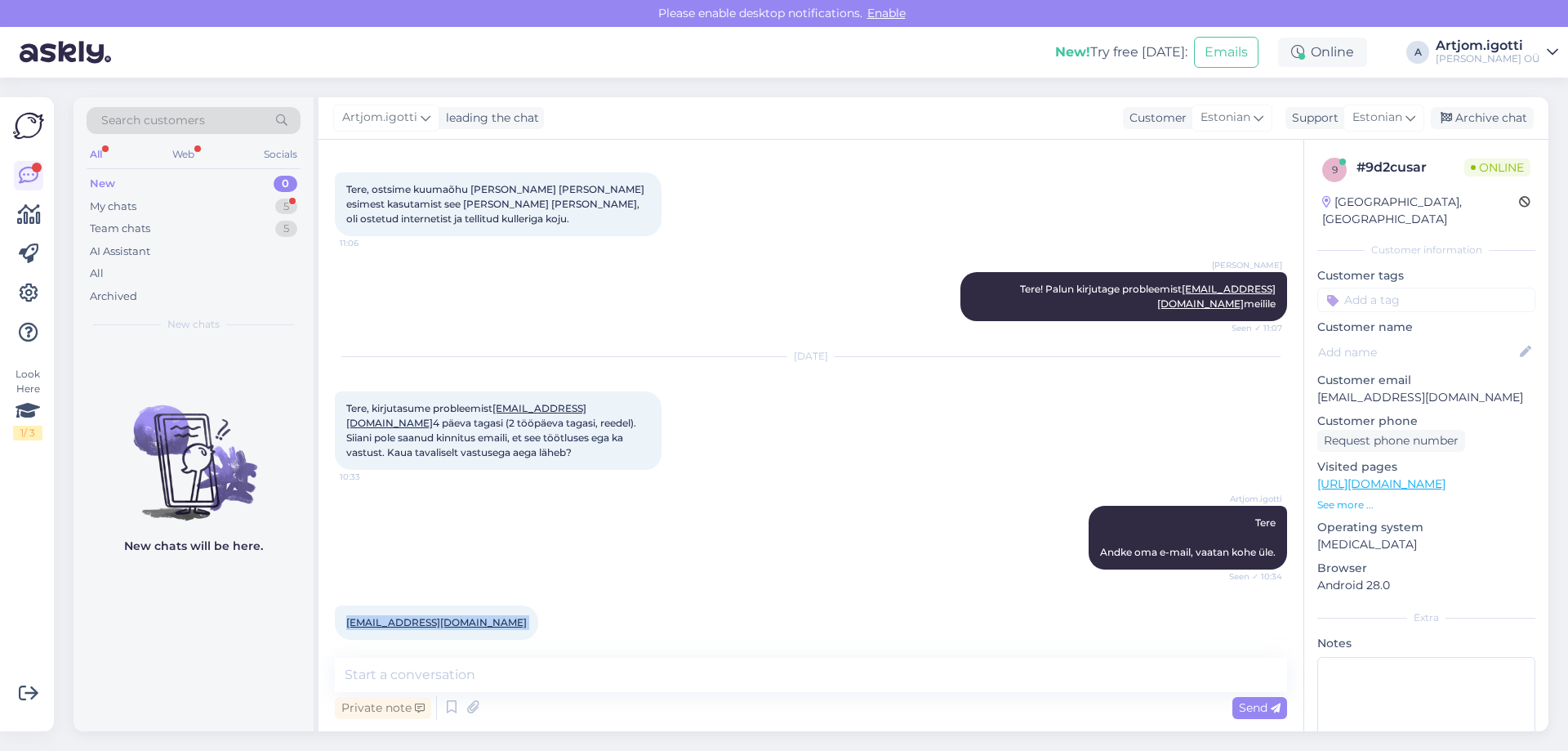
drag, startPoint x: 459, startPoint y: 604, endPoint x: 326, endPoint y: 607, distance: 133.0
click at [326, 607] on div "Chat started [DATE] Tere, 19:52 [DATE] Tere, ostsime kuumaõhu [PERSON_NAME] [PE…" at bounding box center [810, 435] width 985 height 591
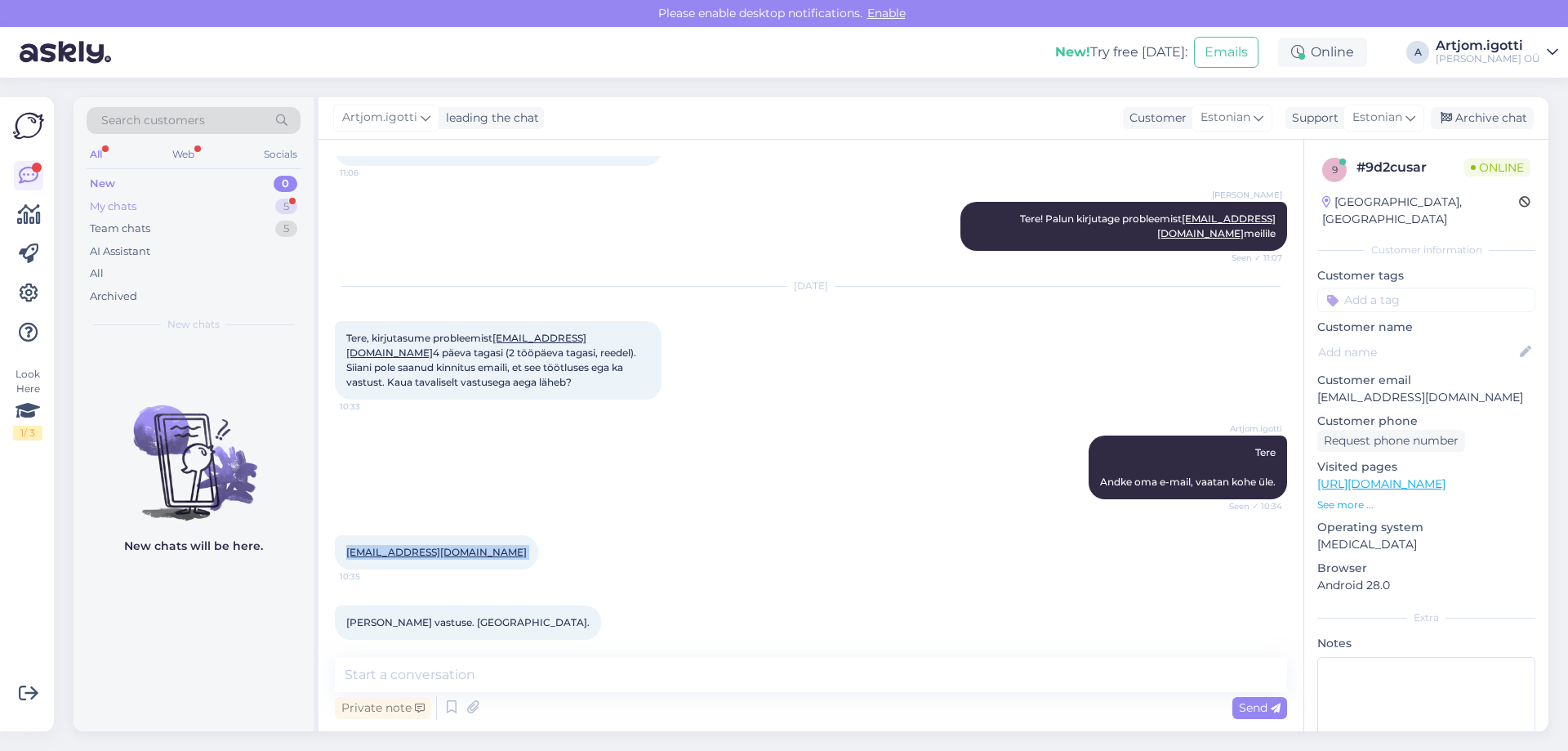
click at [201, 204] on div "My chats 5" at bounding box center [193, 206] width 214 height 23
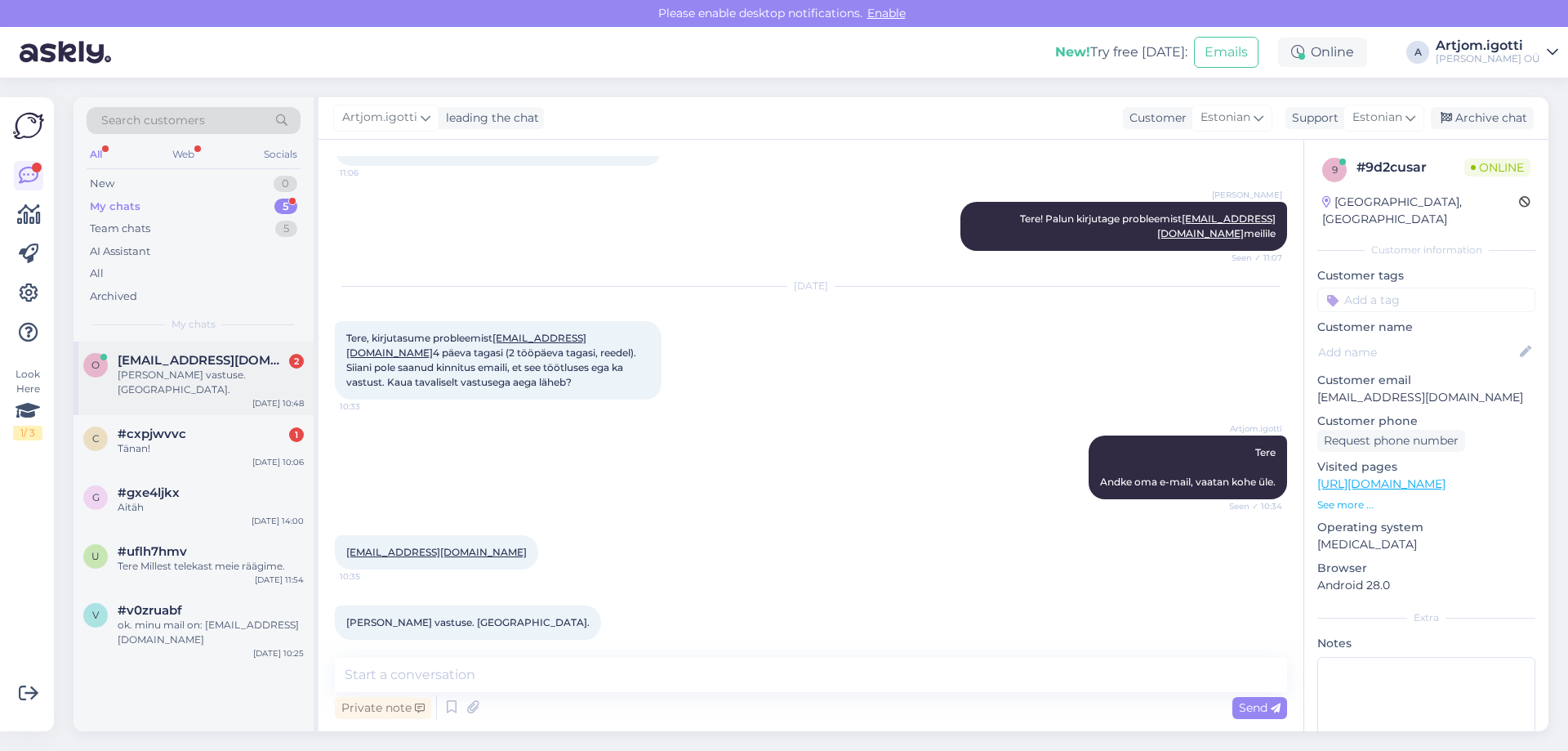
click at [246, 375] on div "[PERSON_NAME] vastuse. [GEOGRAPHIC_DATA]." at bounding box center [211, 382] width 186 height 29
click at [254, 427] on div "#cxpjwvvc 1" at bounding box center [211, 434] width 186 height 15
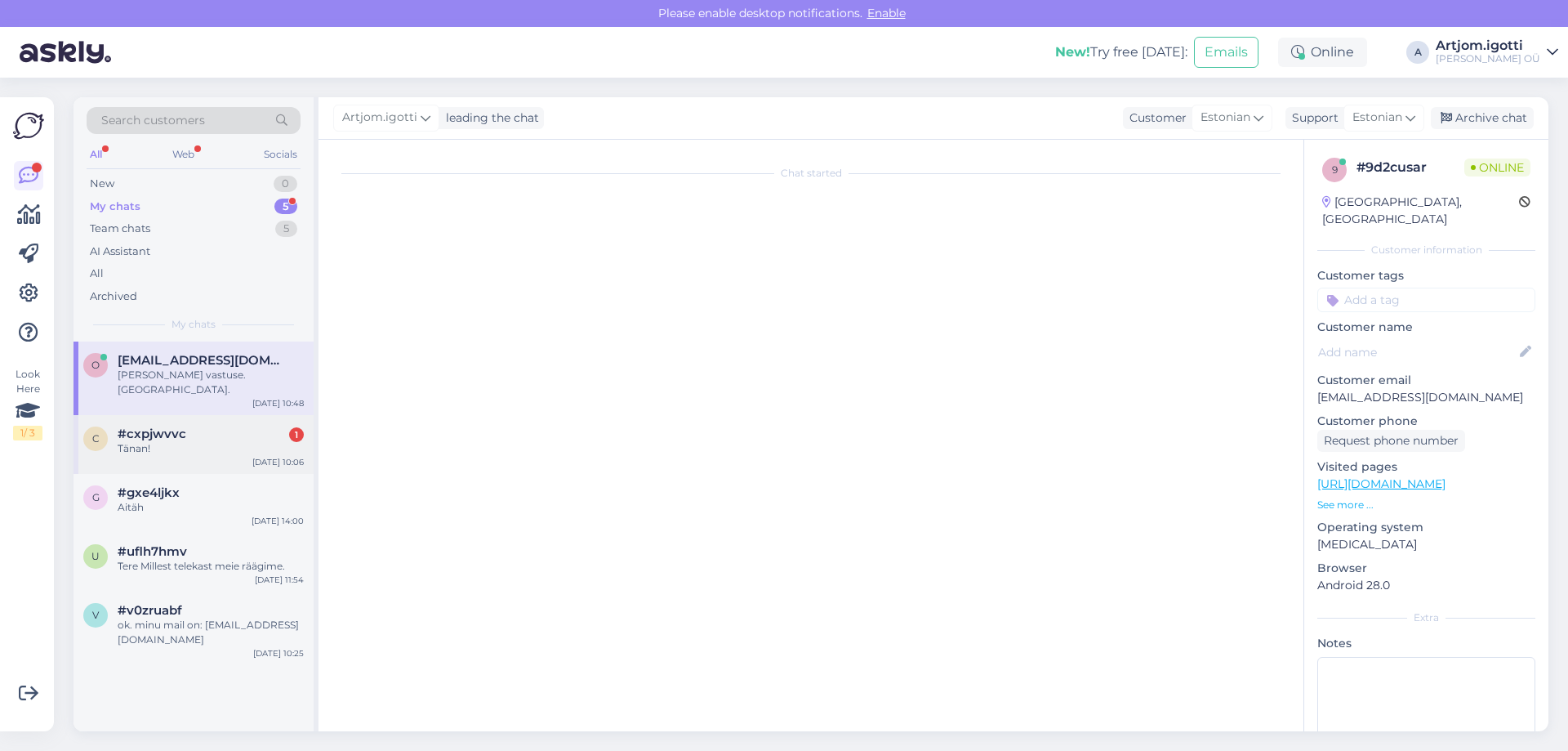
scroll to position [500, 0]
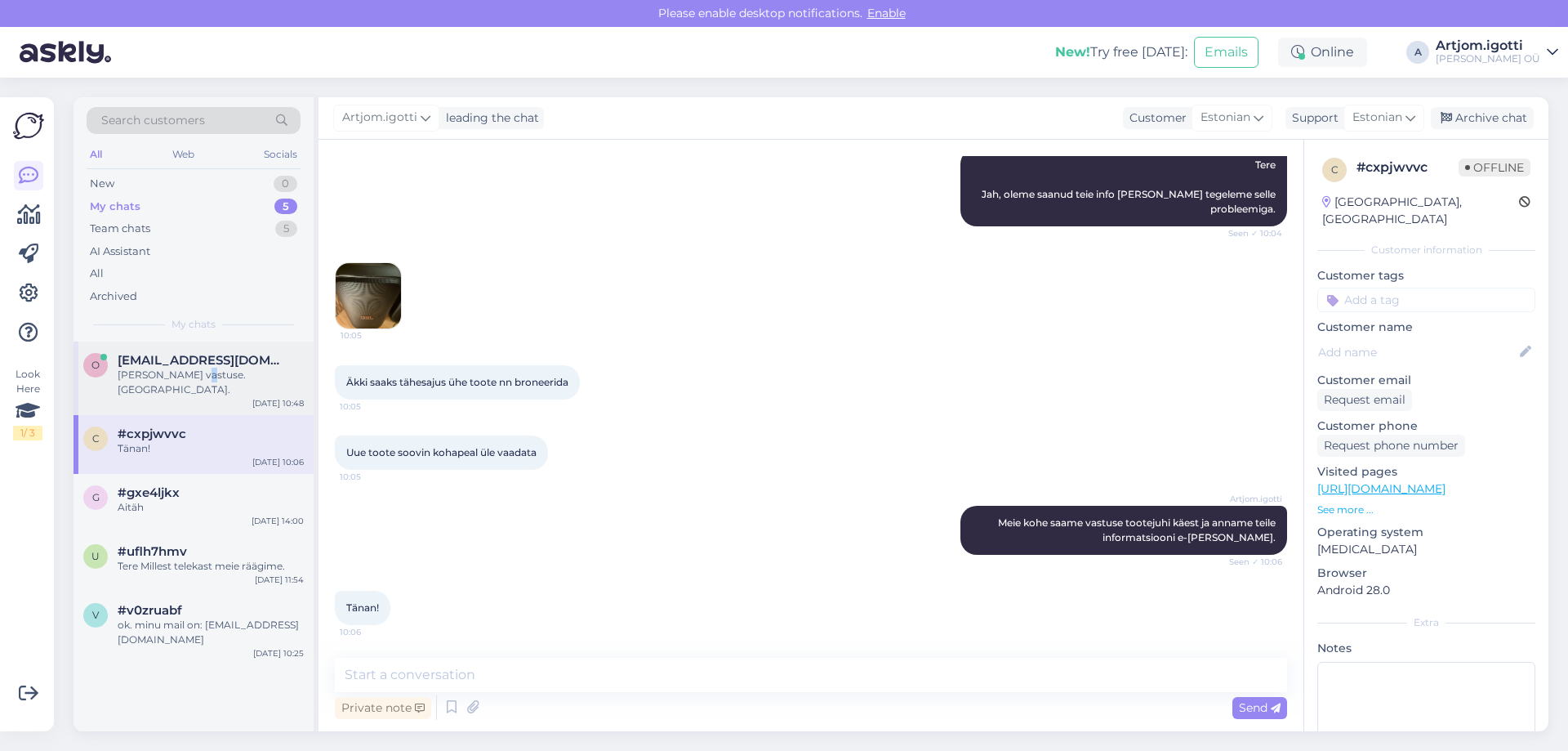
click at [192, 396] on div "o [EMAIL_ADDRESS][DOMAIN_NAME] [PERSON_NAME] vastuse. [GEOGRAPHIC_DATA]. [DATE]…" at bounding box center [193, 378] width 240 height 74
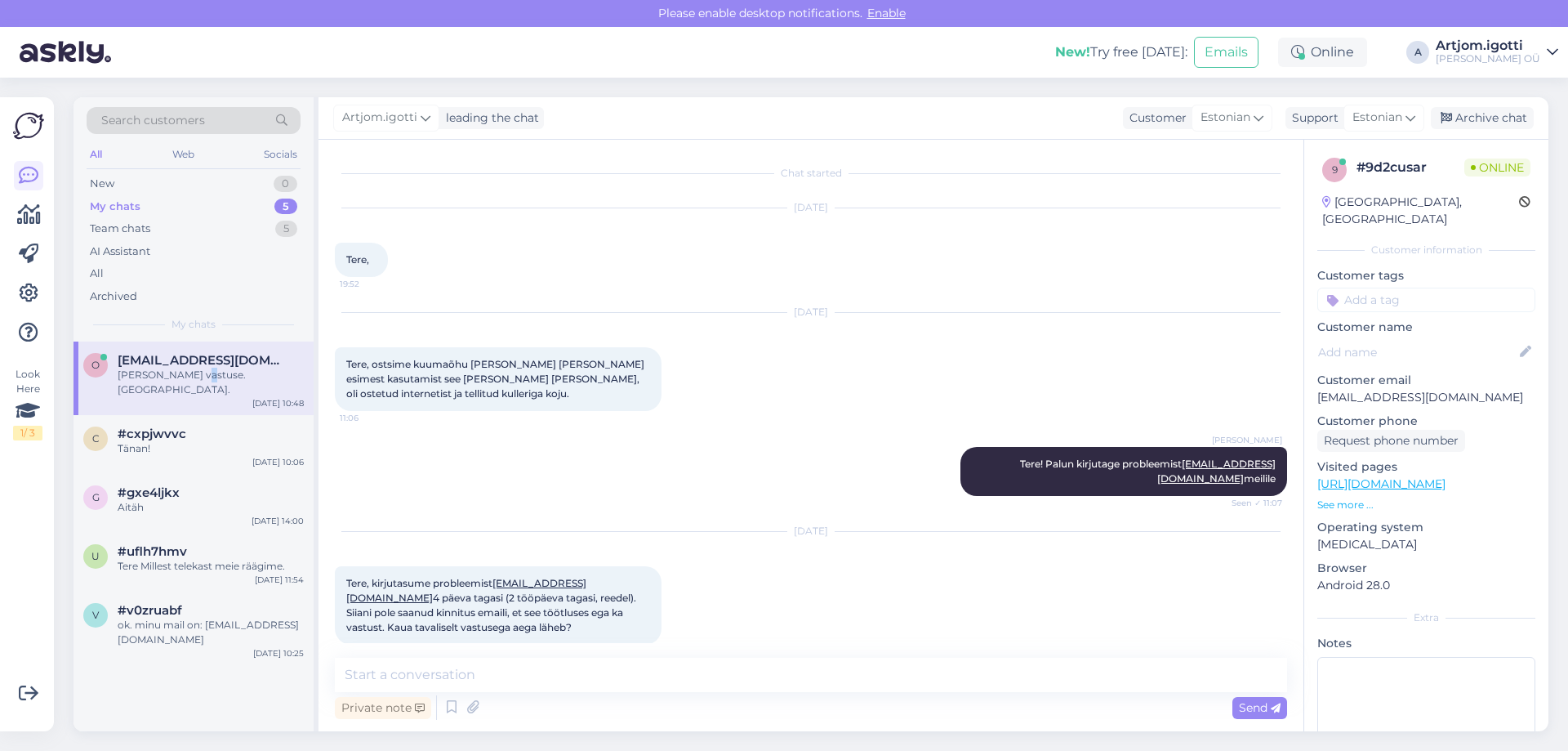
scroll to position [245, 0]
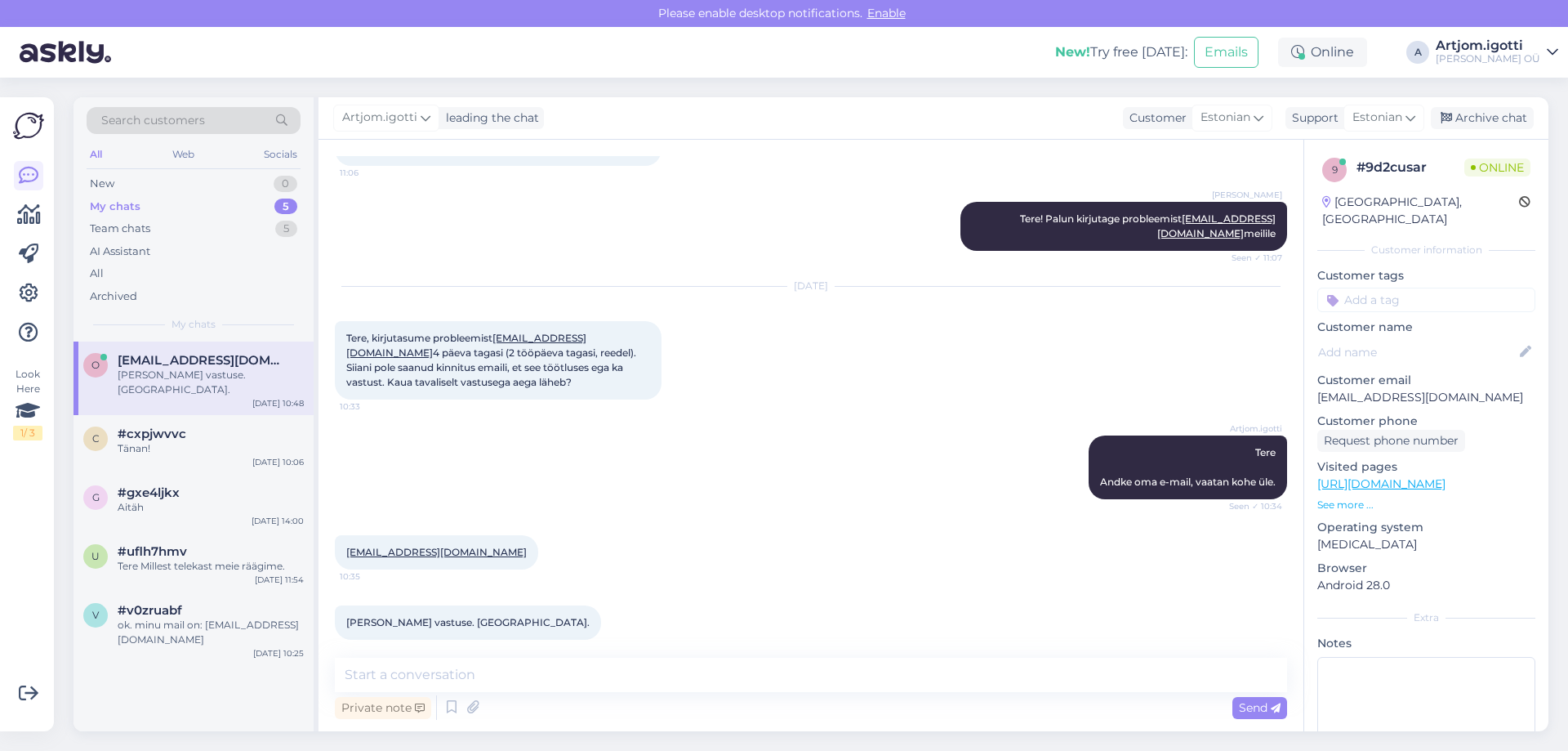
click at [174, 371] on div "[PERSON_NAME] vastuse. [GEOGRAPHIC_DATA]." at bounding box center [211, 382] width 186 height 29
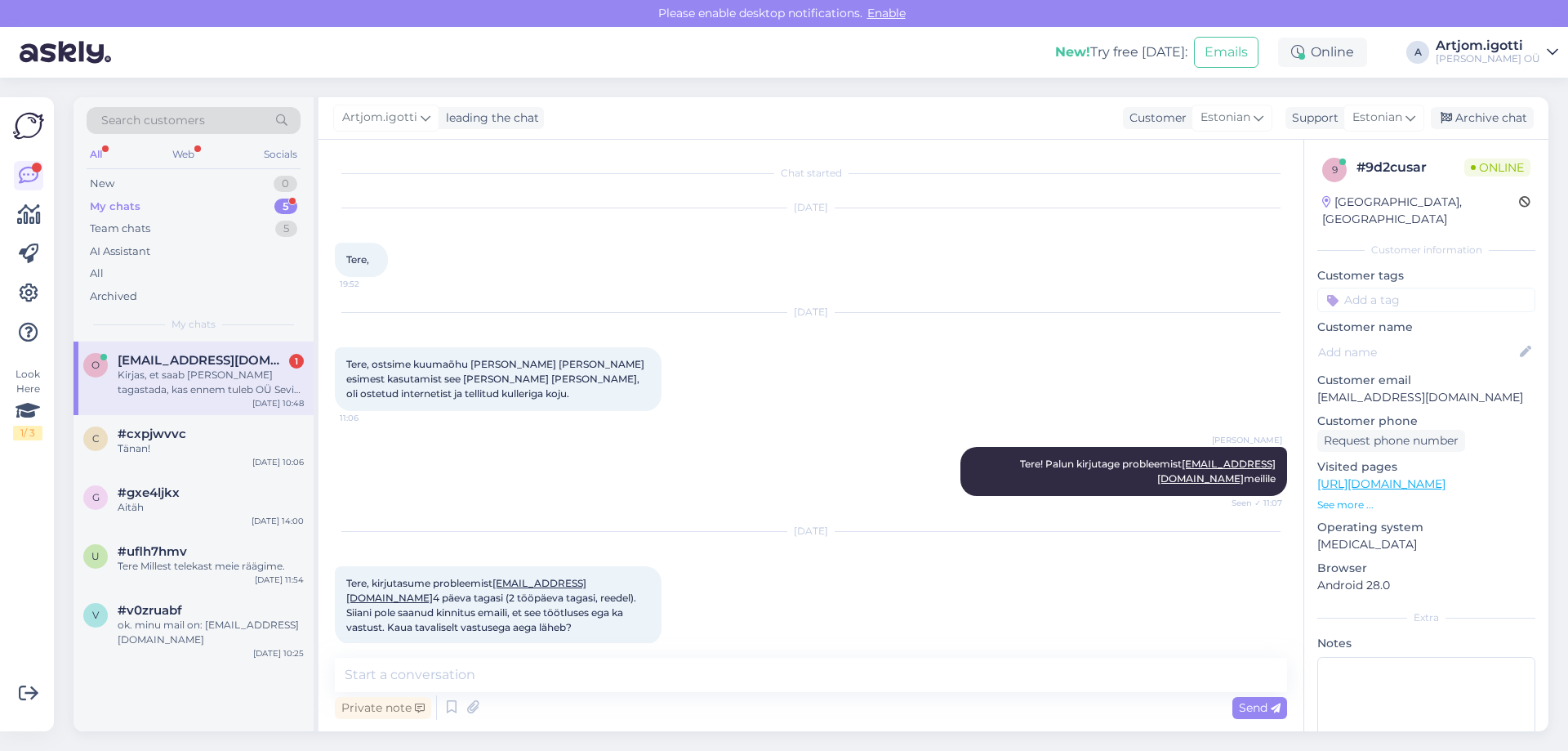
scroll to position [330, 0]
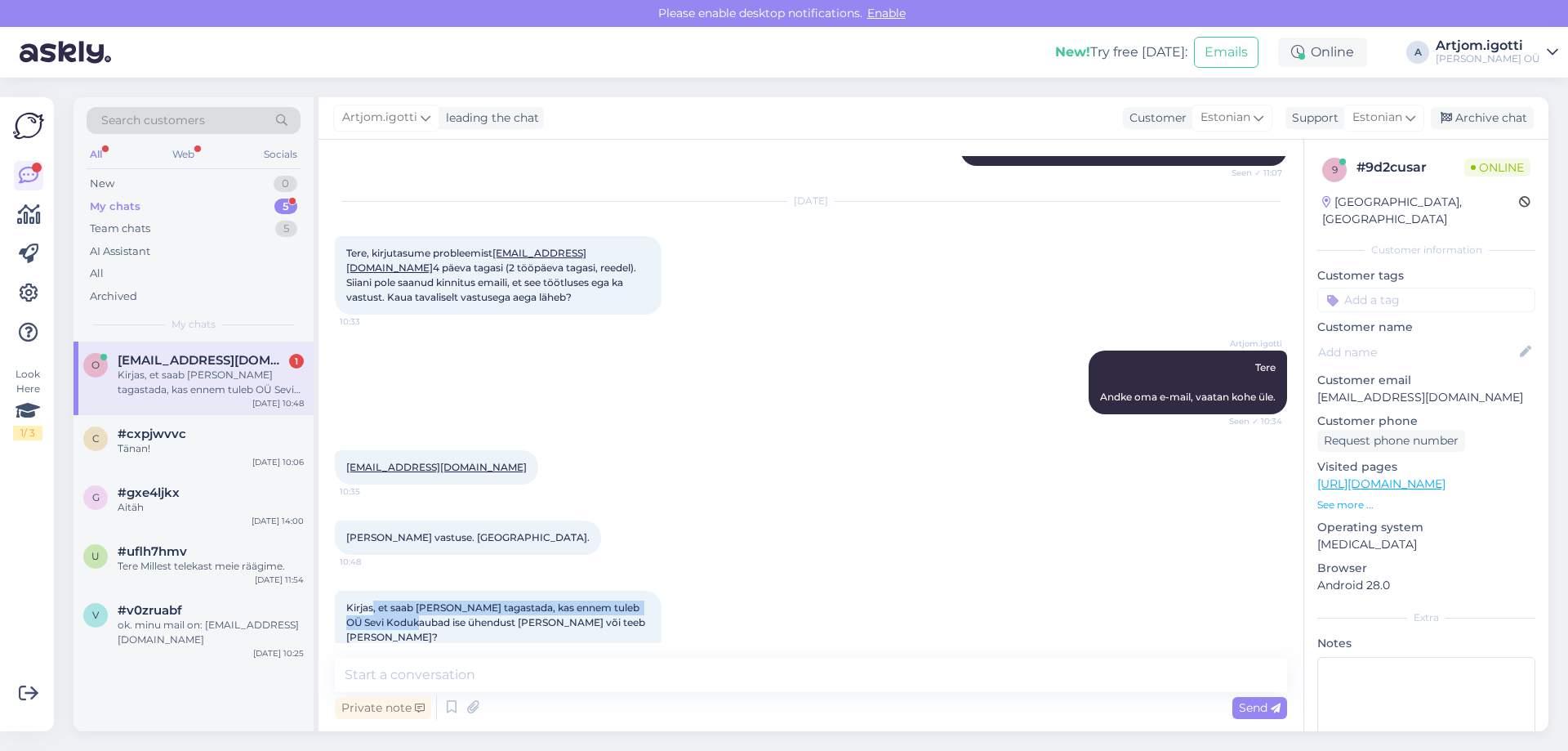
drag, startPoint x: 374, startPoint y: 593, endPoint x: 408, endPoint y: 611, distance: 38.5
click at [408, 611] on span "Kirjas, et saab [PERSON_NAME] tagastada, kas ennem tuleb OÜ Sevi Kodukaubad ise…" at bounding box center [497, 622] width 302 height 42
